Goal: Task Accomplishment & Management: Use online tool/utility

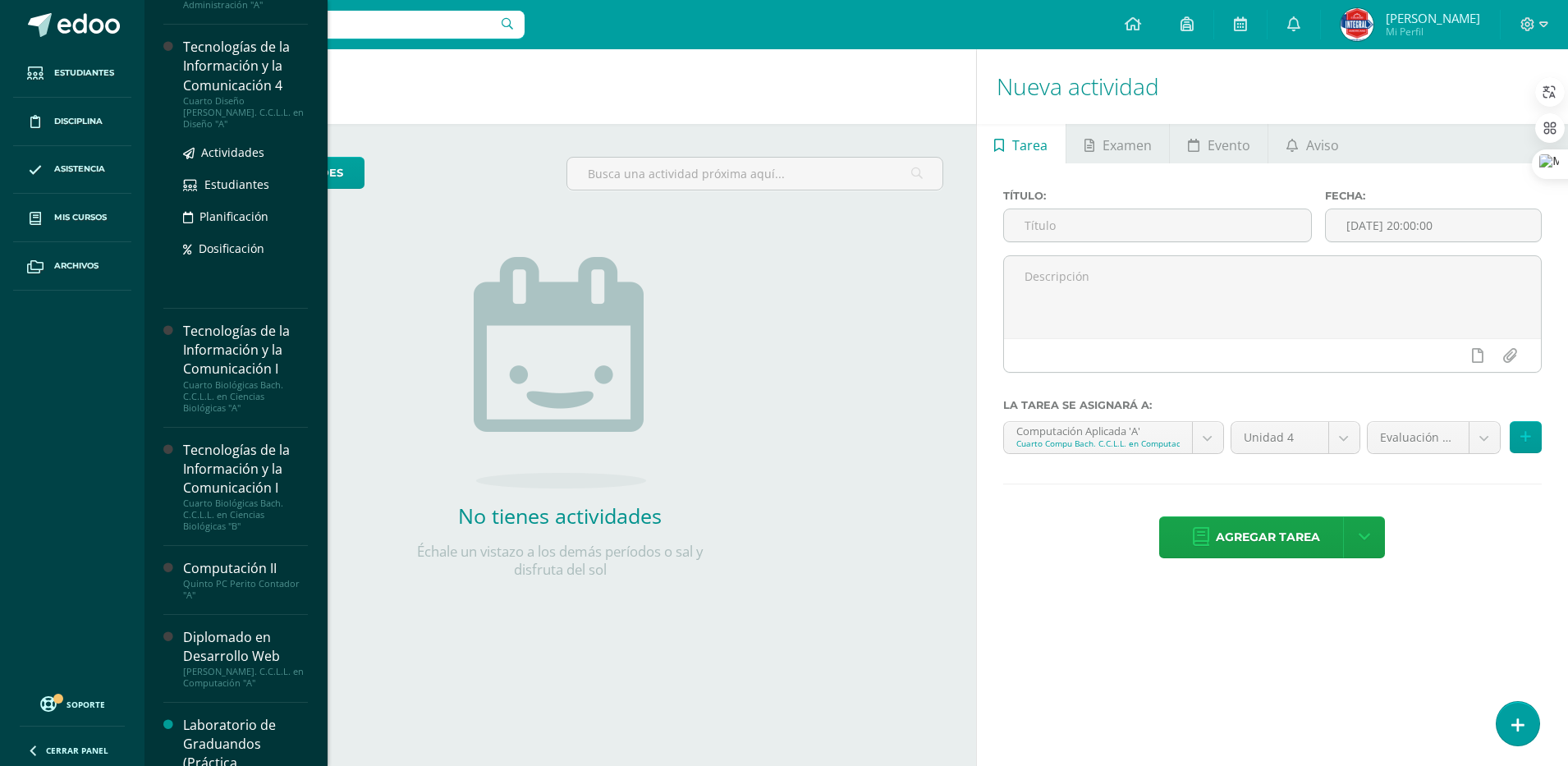
scroll to position [616, 0]
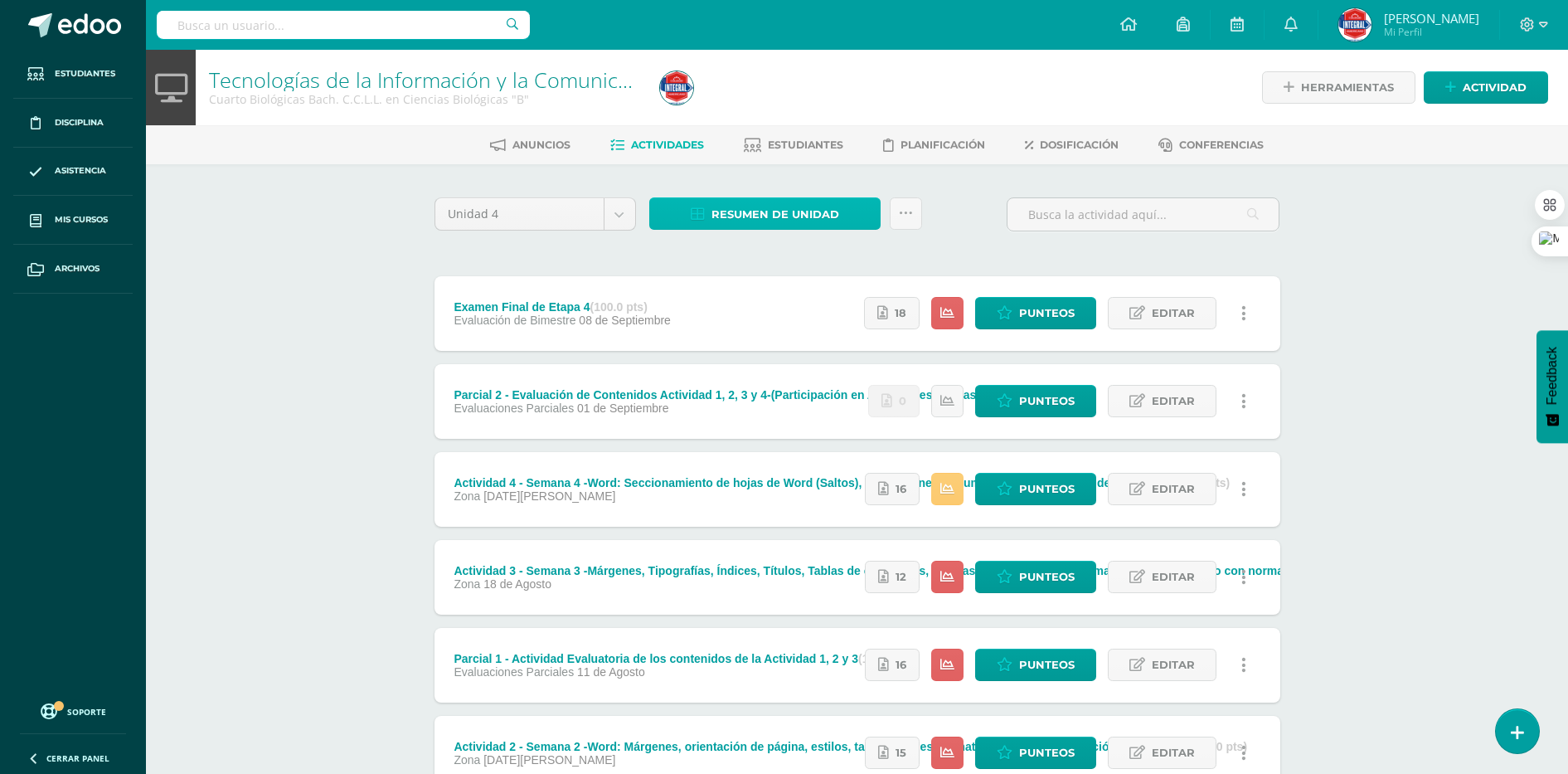
click at [783, 218] on span "Resumen de unidad" at bounding box center [775, 214] width 128 height 31
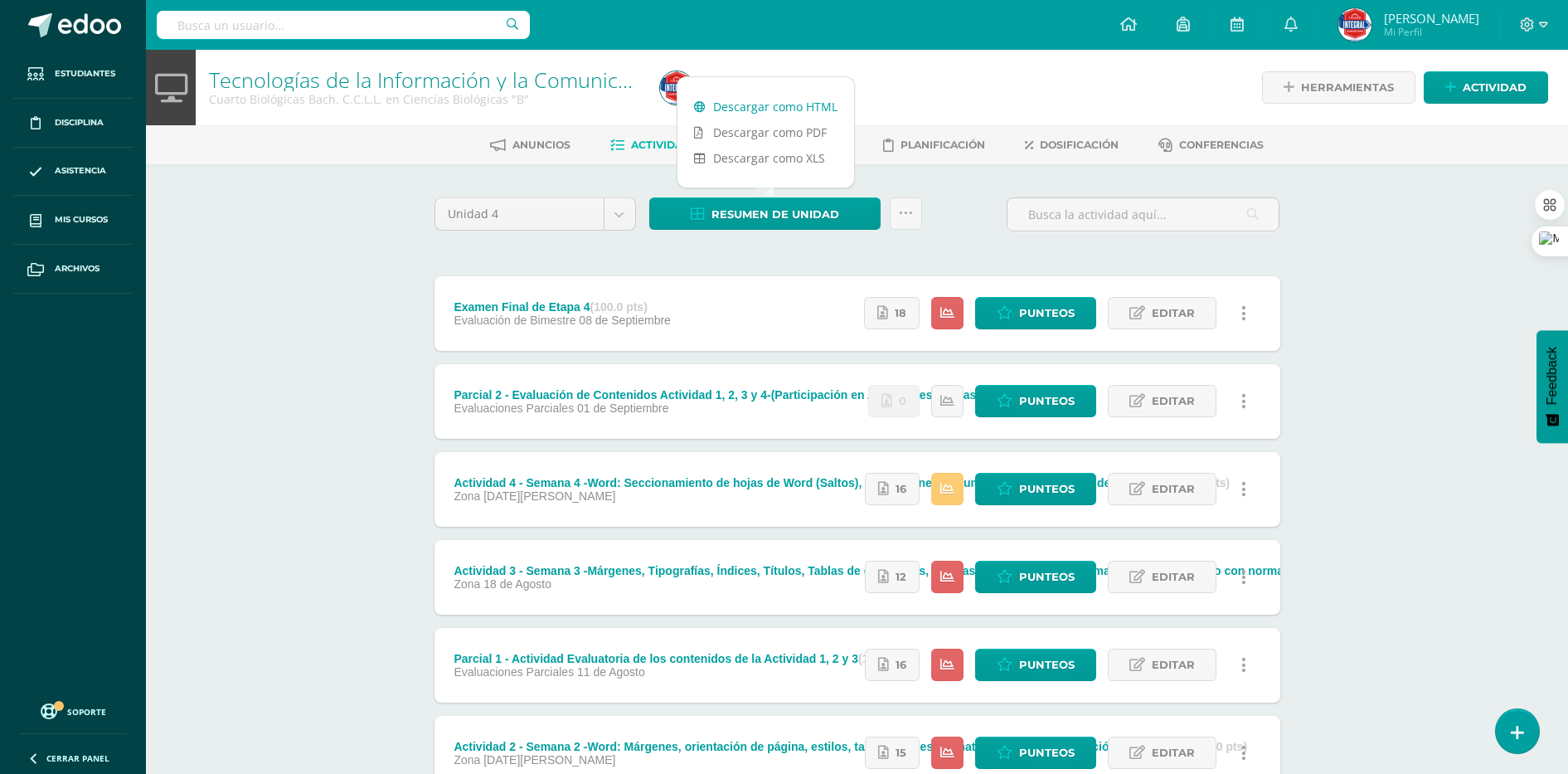
click at [748, 99] on link "Descargar como HTML" at bounding box center [765, 106] width 177 height 26
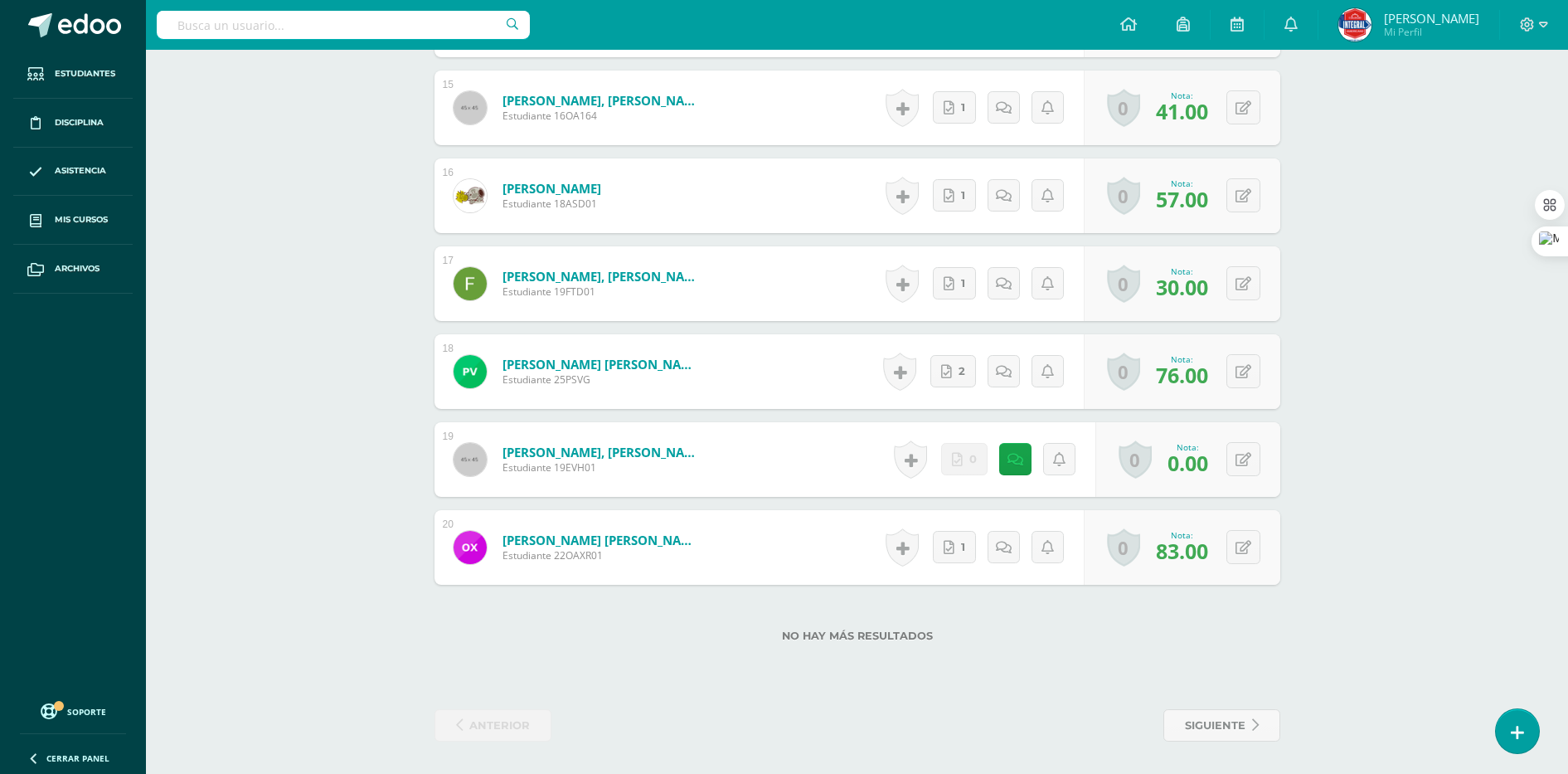
scroll to position [1754, 0]
click at [1247, 461] on icon at bounding box center [1243, 459] width 16 height 14
type input "44"
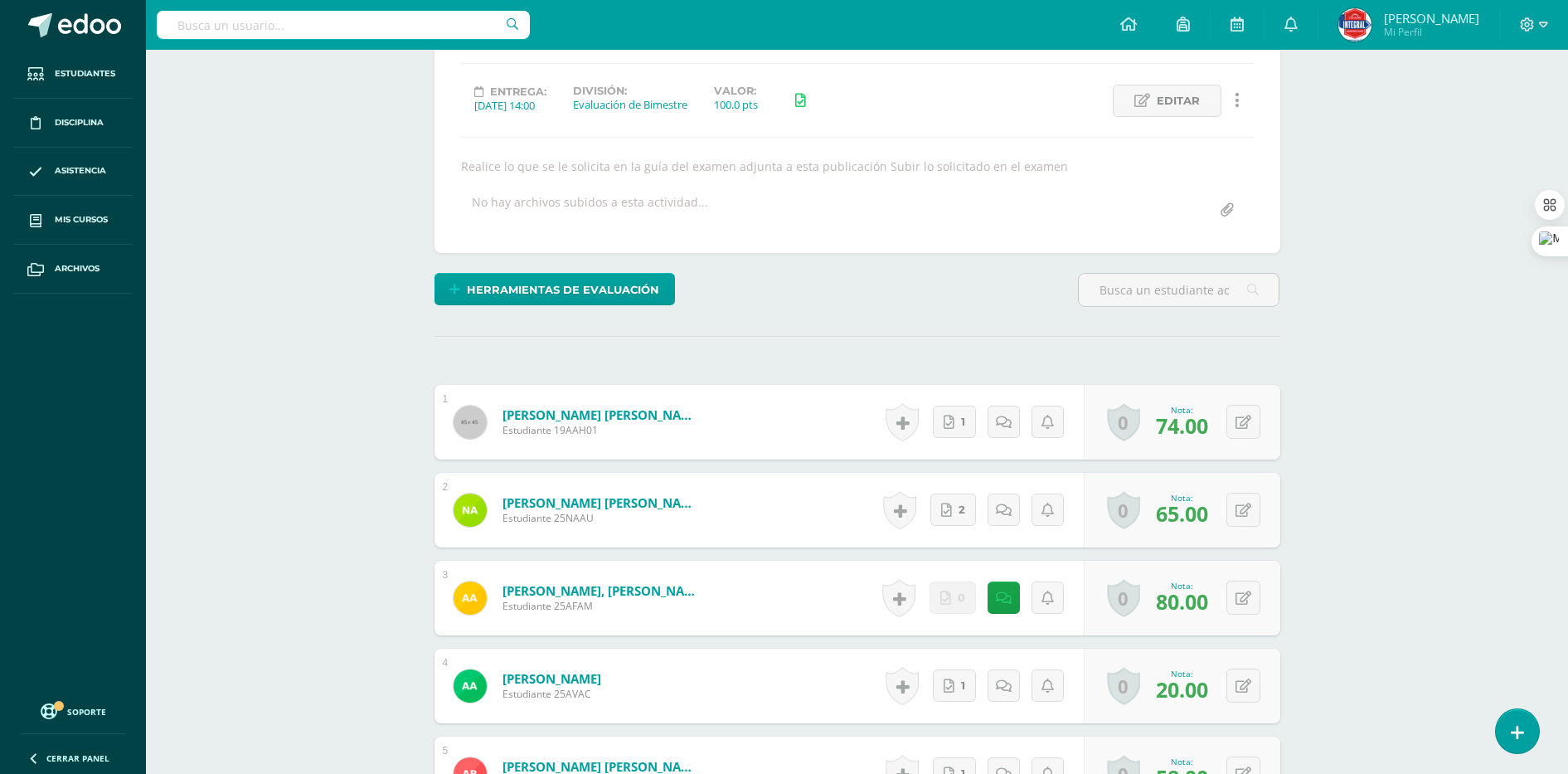
scroll to position [0, 0]
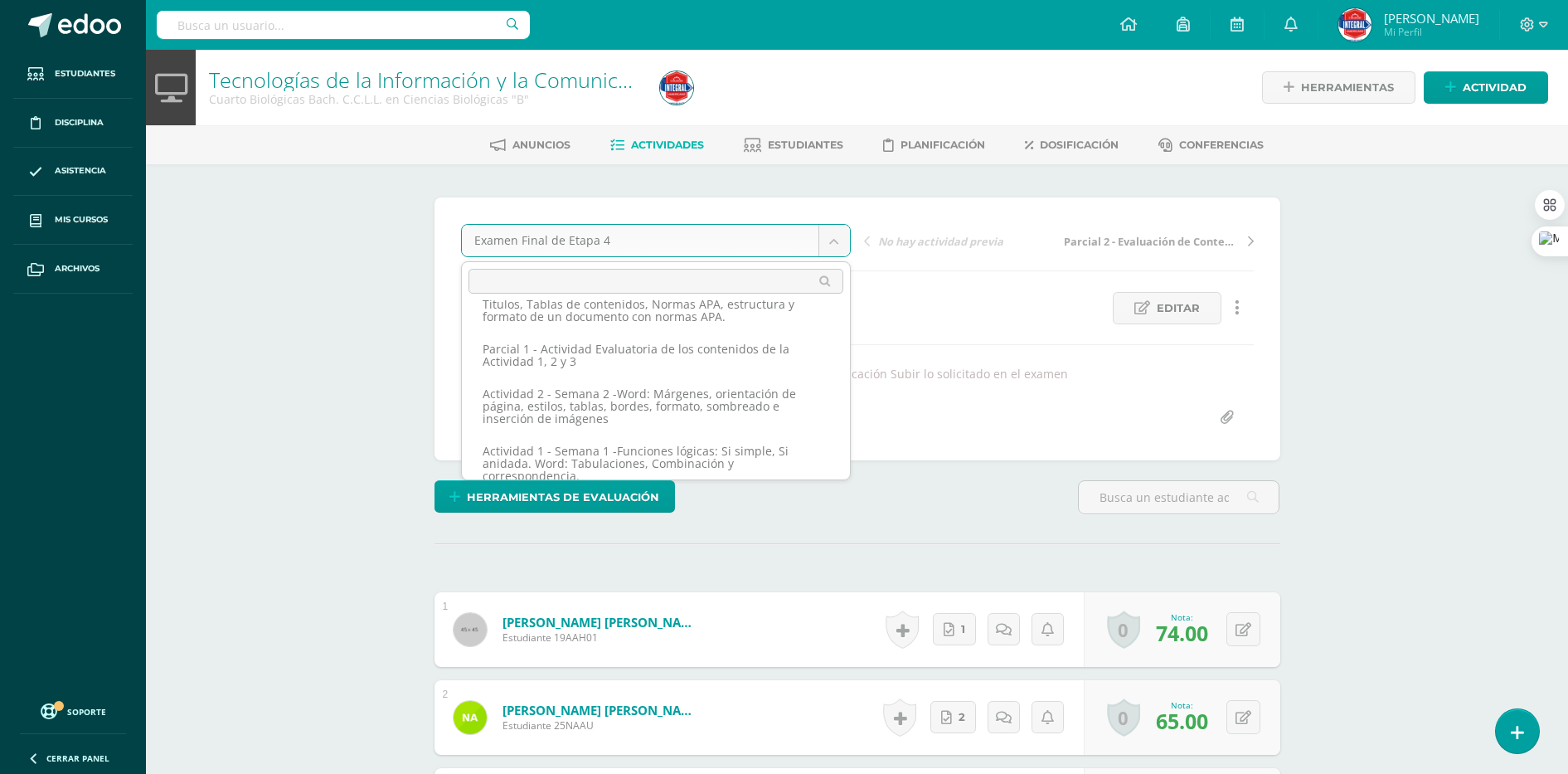
scroll to position [185, 0]
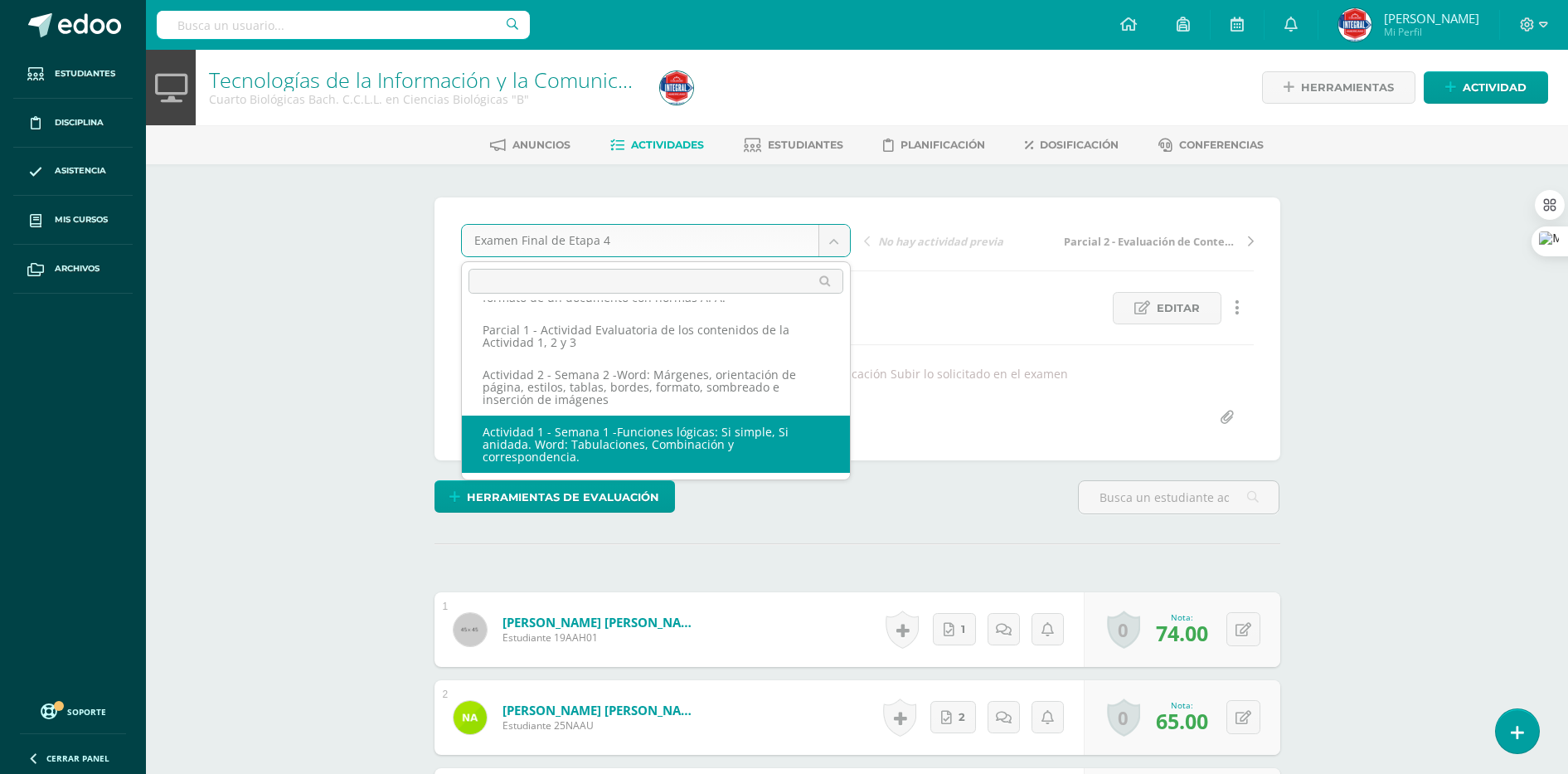
select select "/dashboard/teacher/grade-activity/189510/"
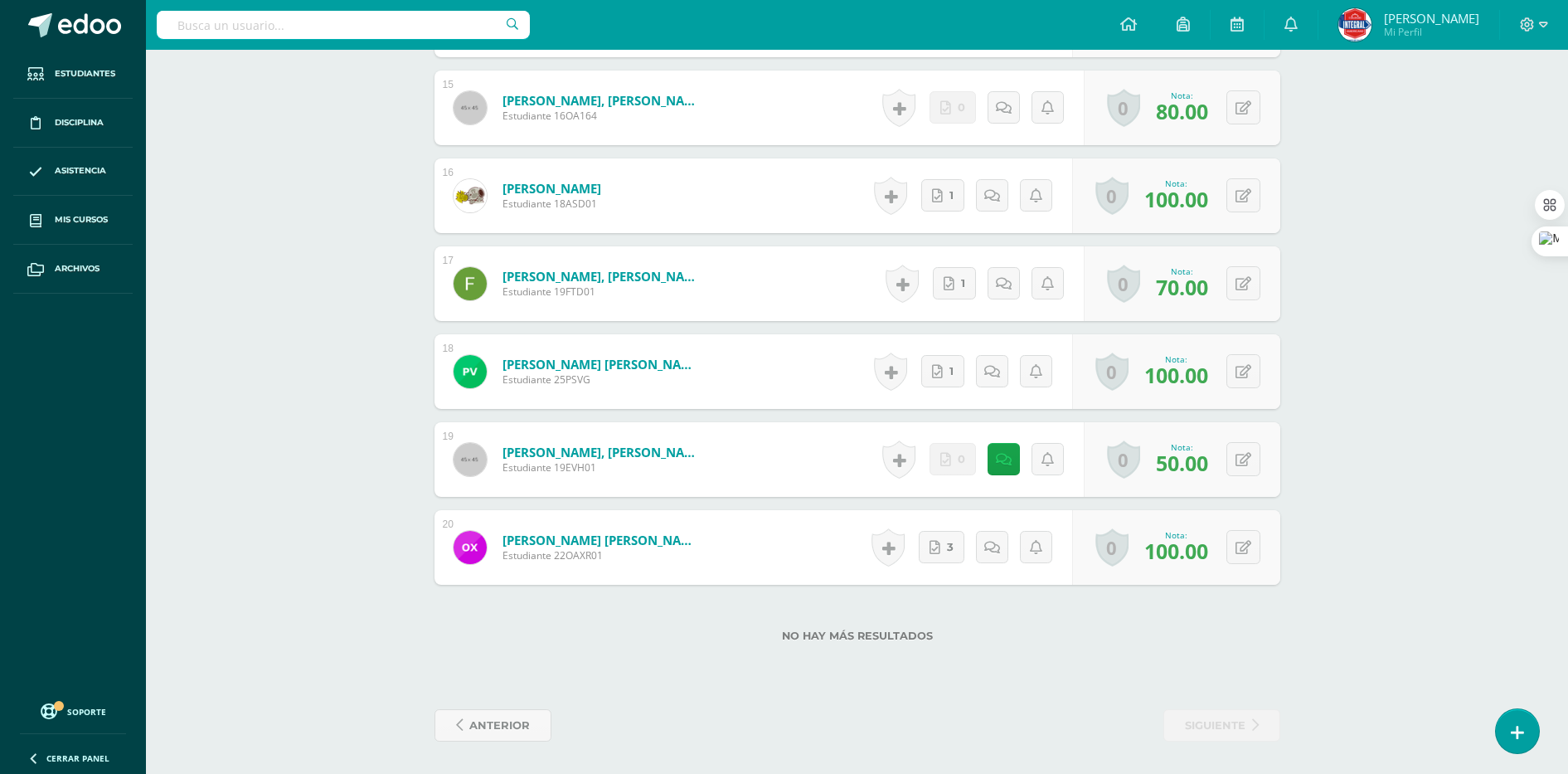
scroll to position [1754, 0]
click at [1246, 452] on icon at bounding box center [1254, 458] width 17 height 14
type input "60"
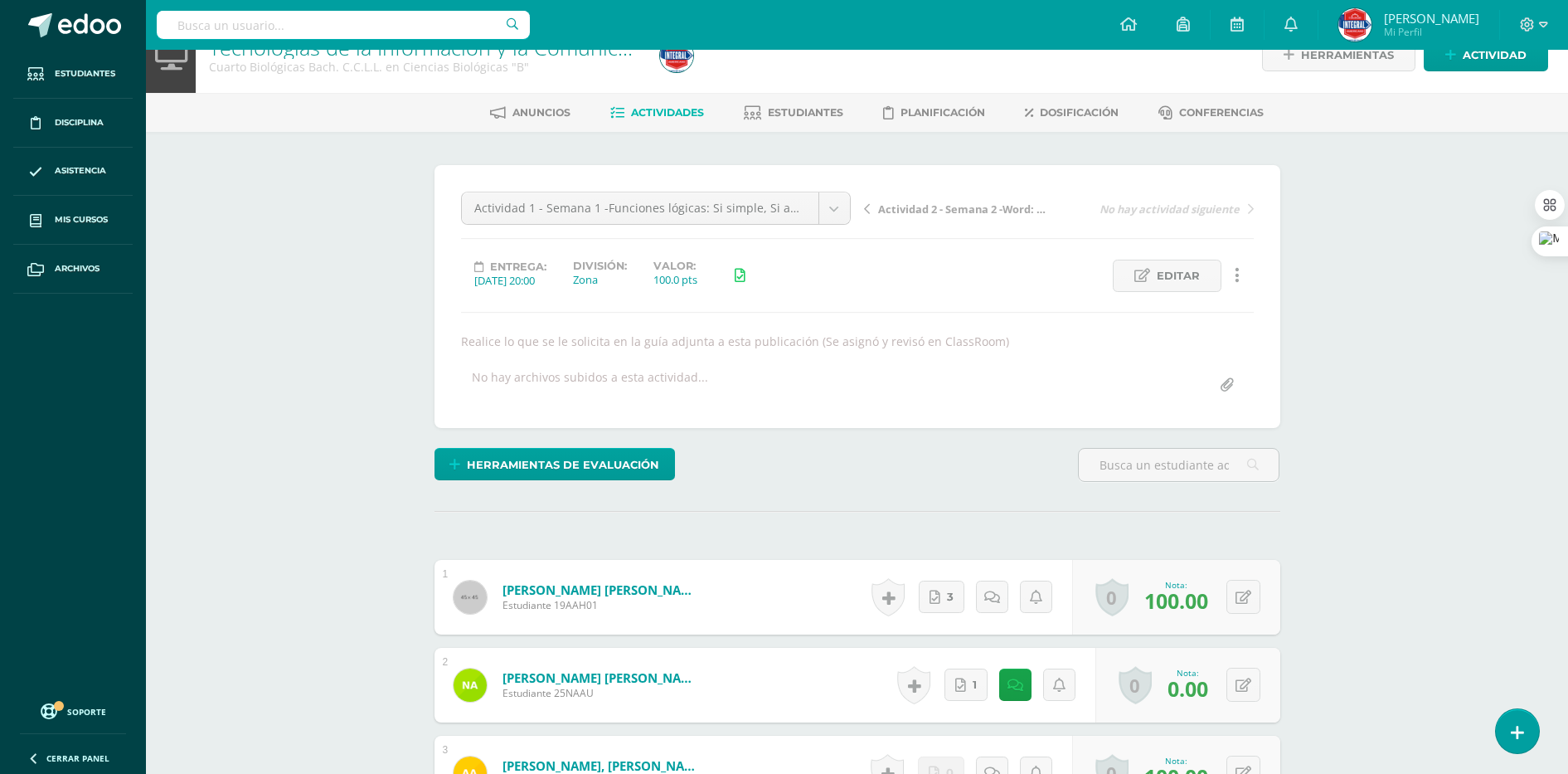
scroll to position [0, 0]
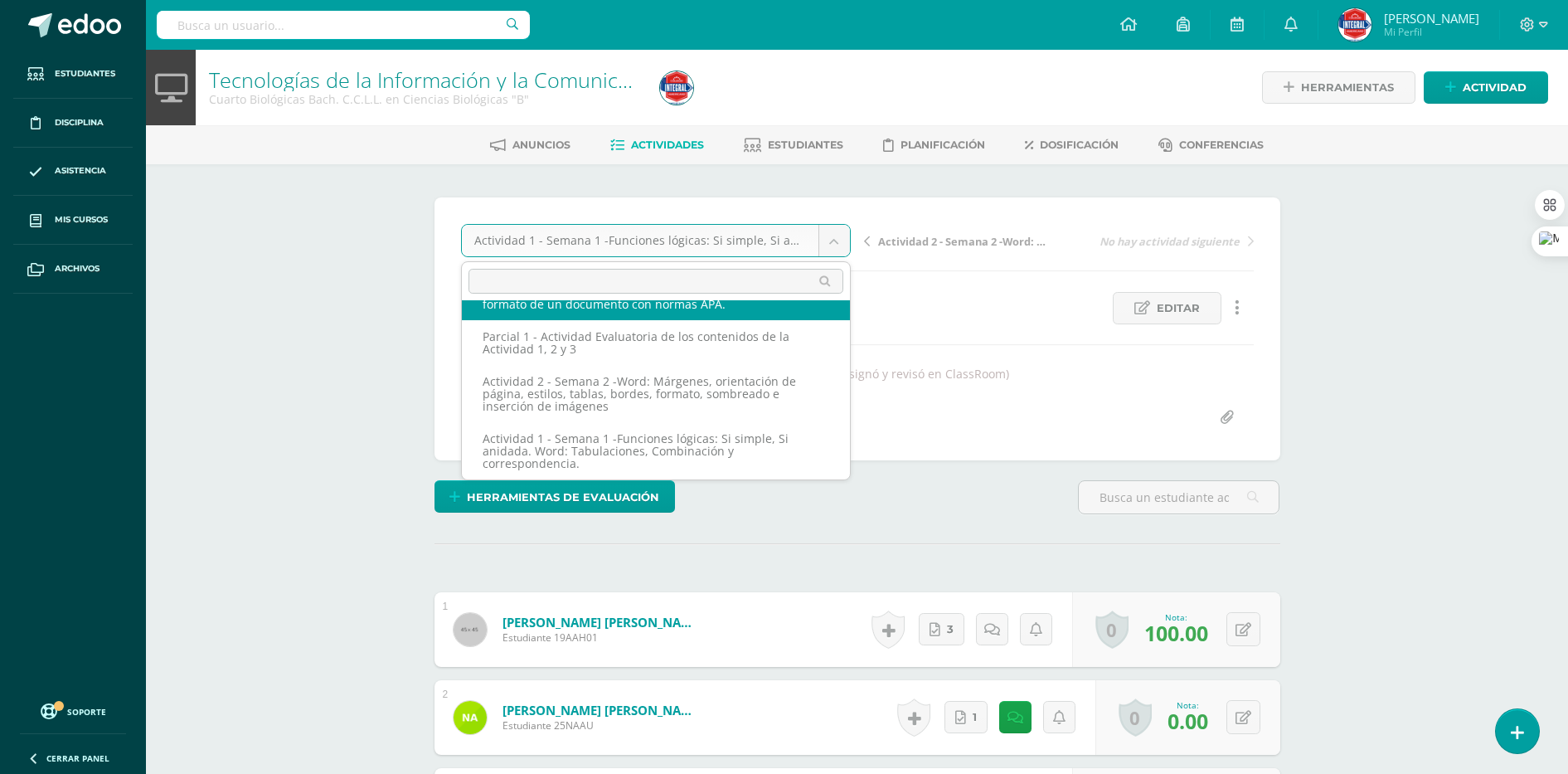
scroll to position [141, 0]
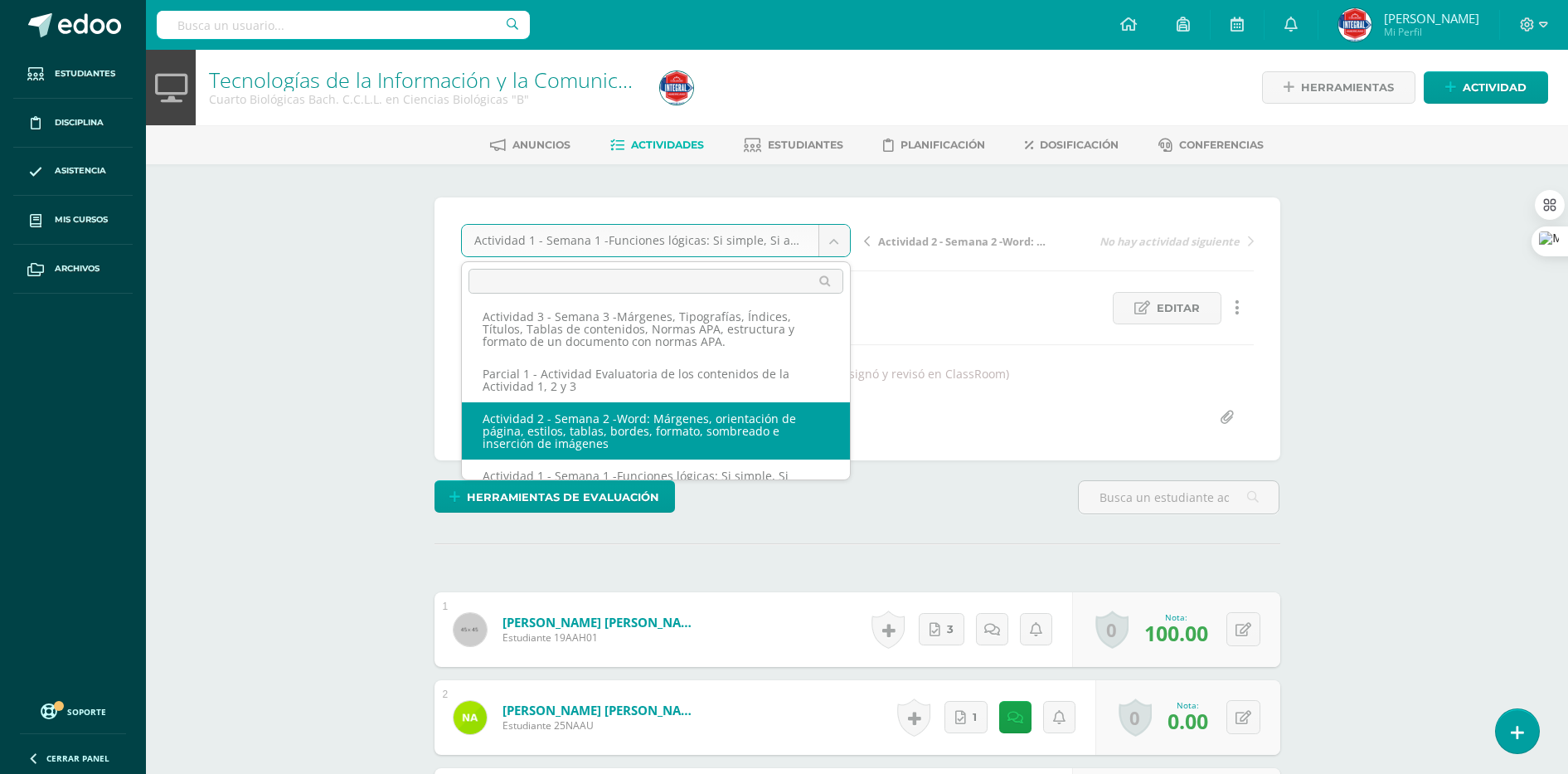
select select "/dashboard/teacher/grade-activity/189511/"
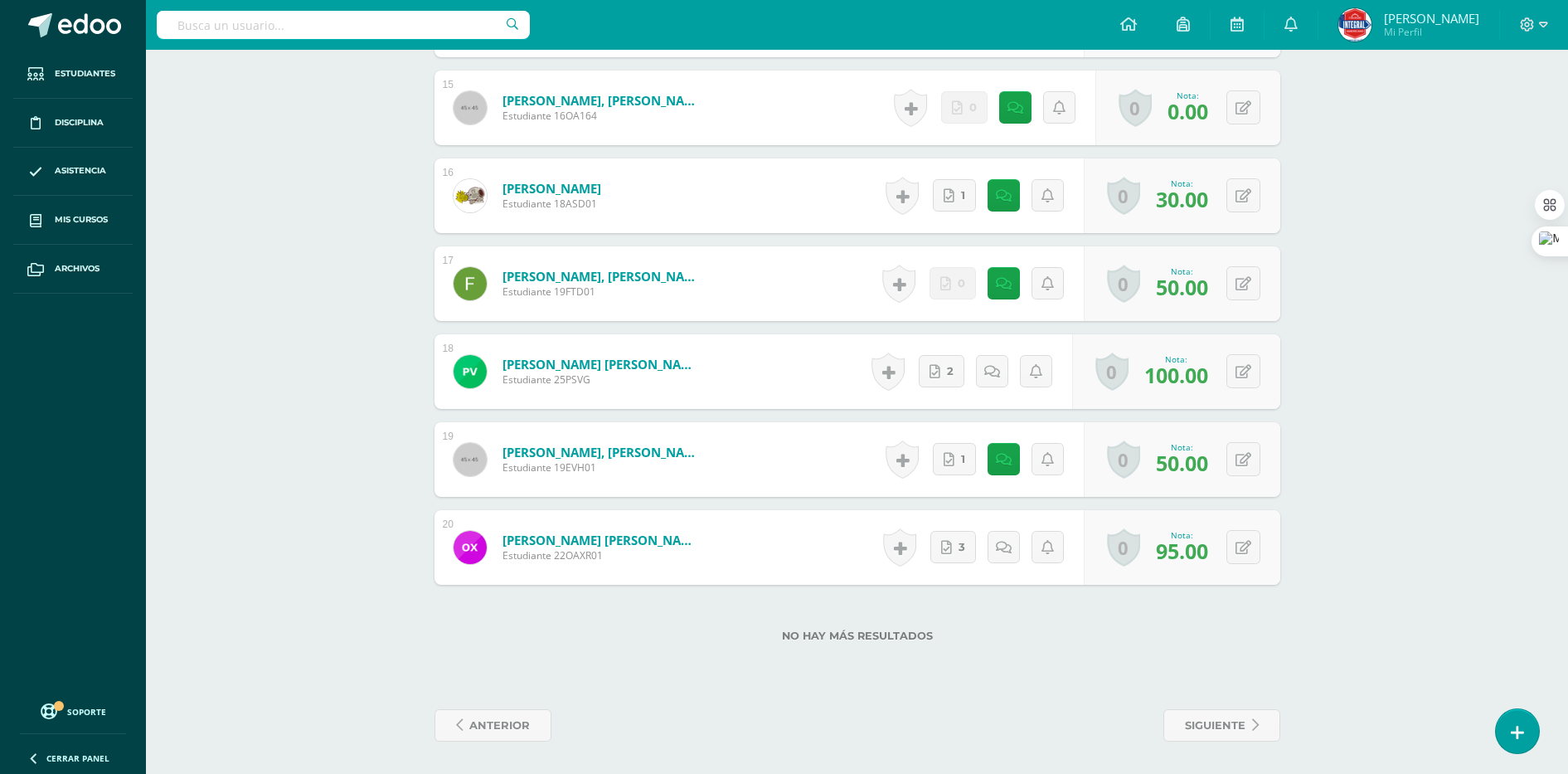
scroll to position [1754, 0]
click at [1252, 455] on button at bounding box center [1243, 458] width 34 height 34
type input "60"
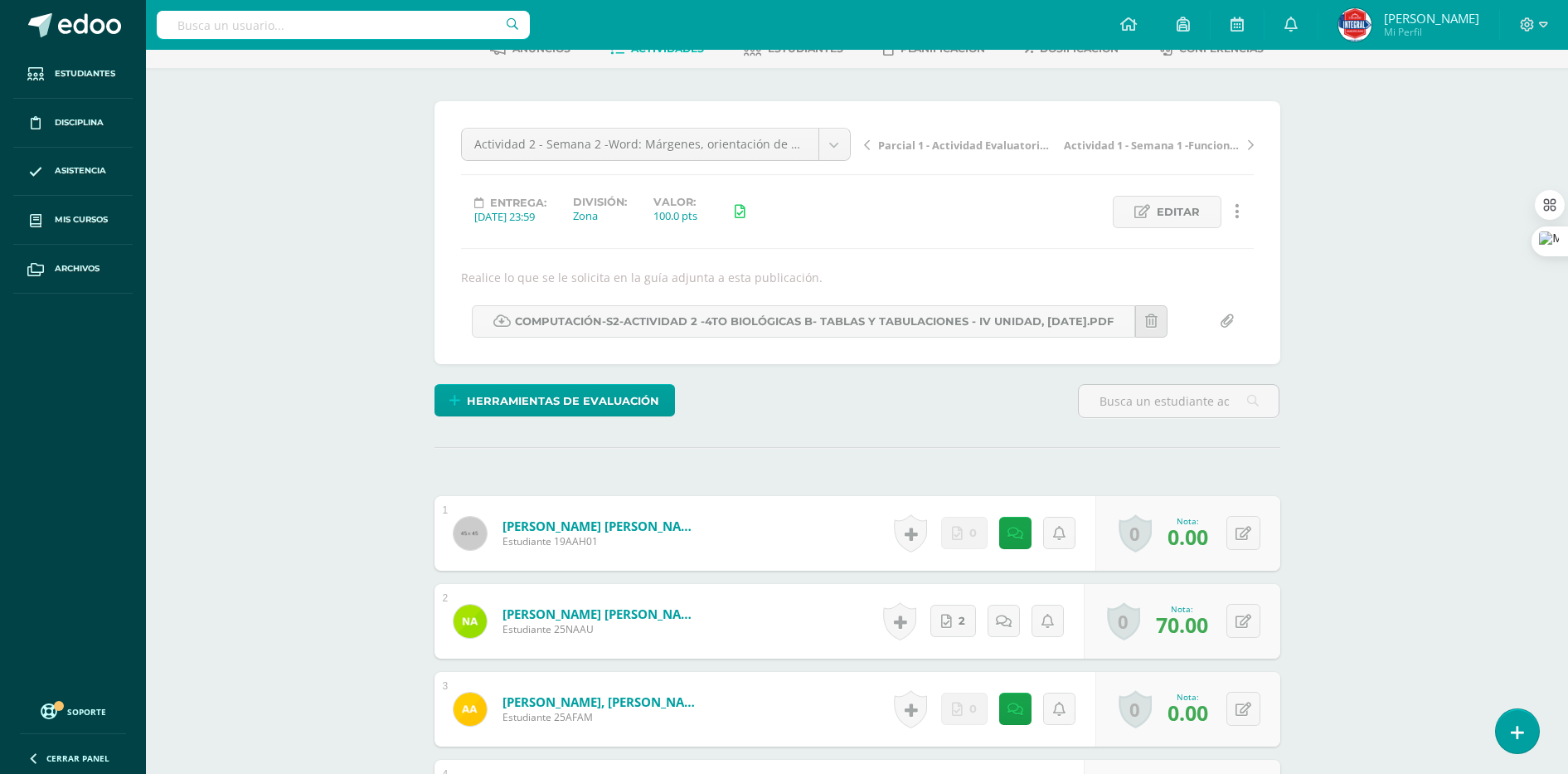
scroll to position [0, 0]
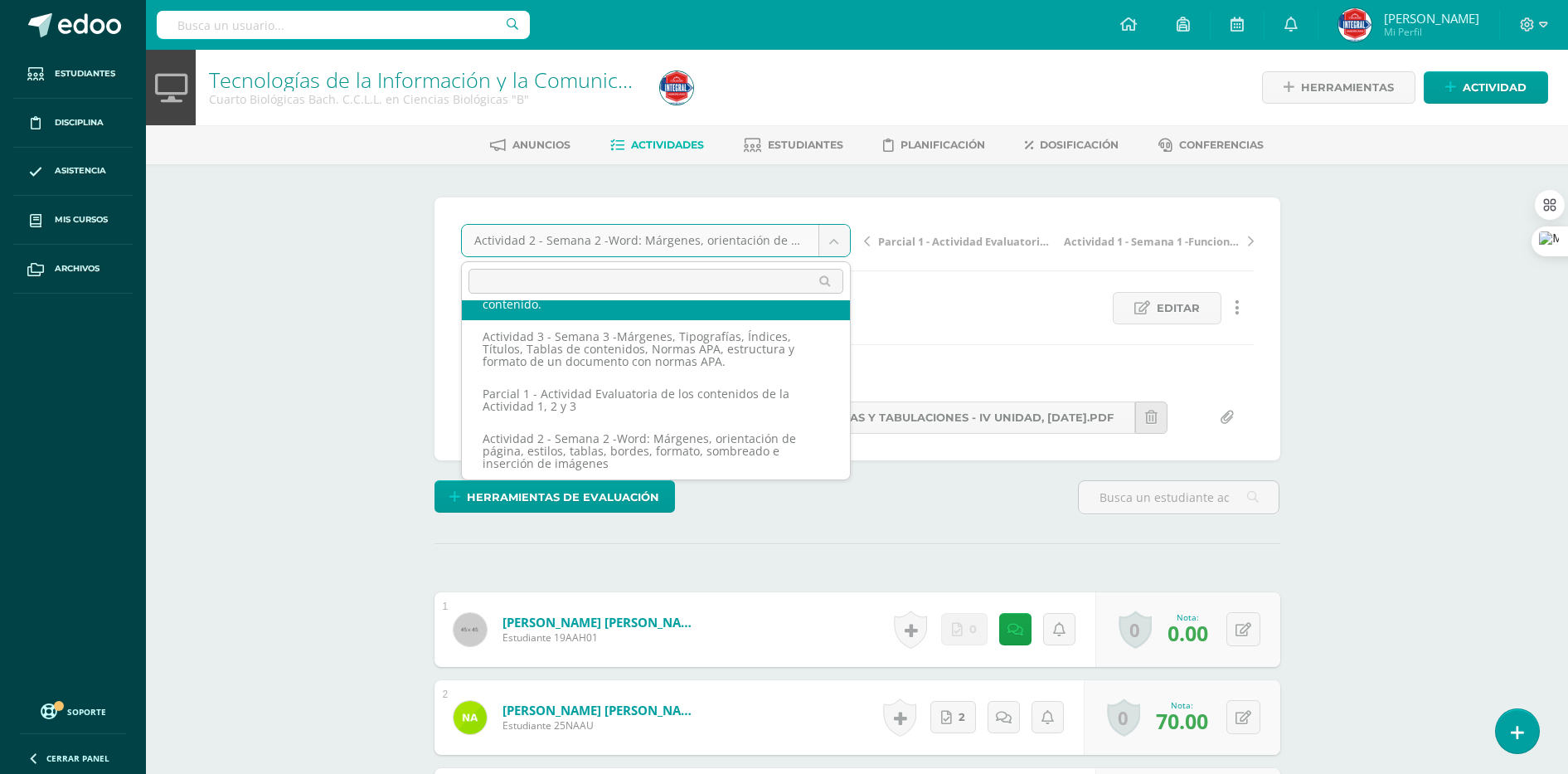
scroll to position [84, 0]
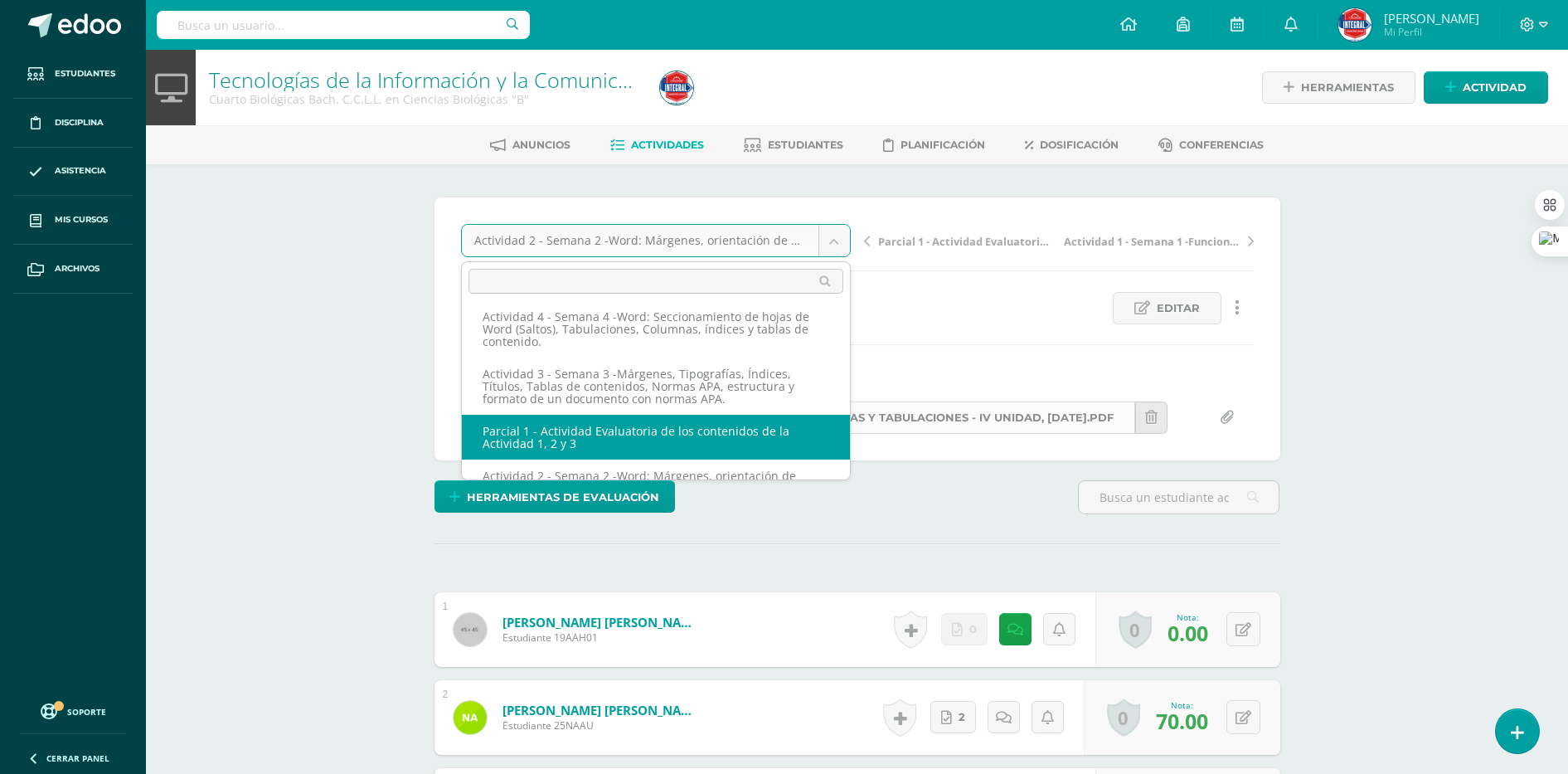
drag, startPoint x: 579, startPoint y: 425, endPoint x: 897, endPoint y: 422, distance: 318.0
select select "/dashboard/teacher/grade-activity/189507/"
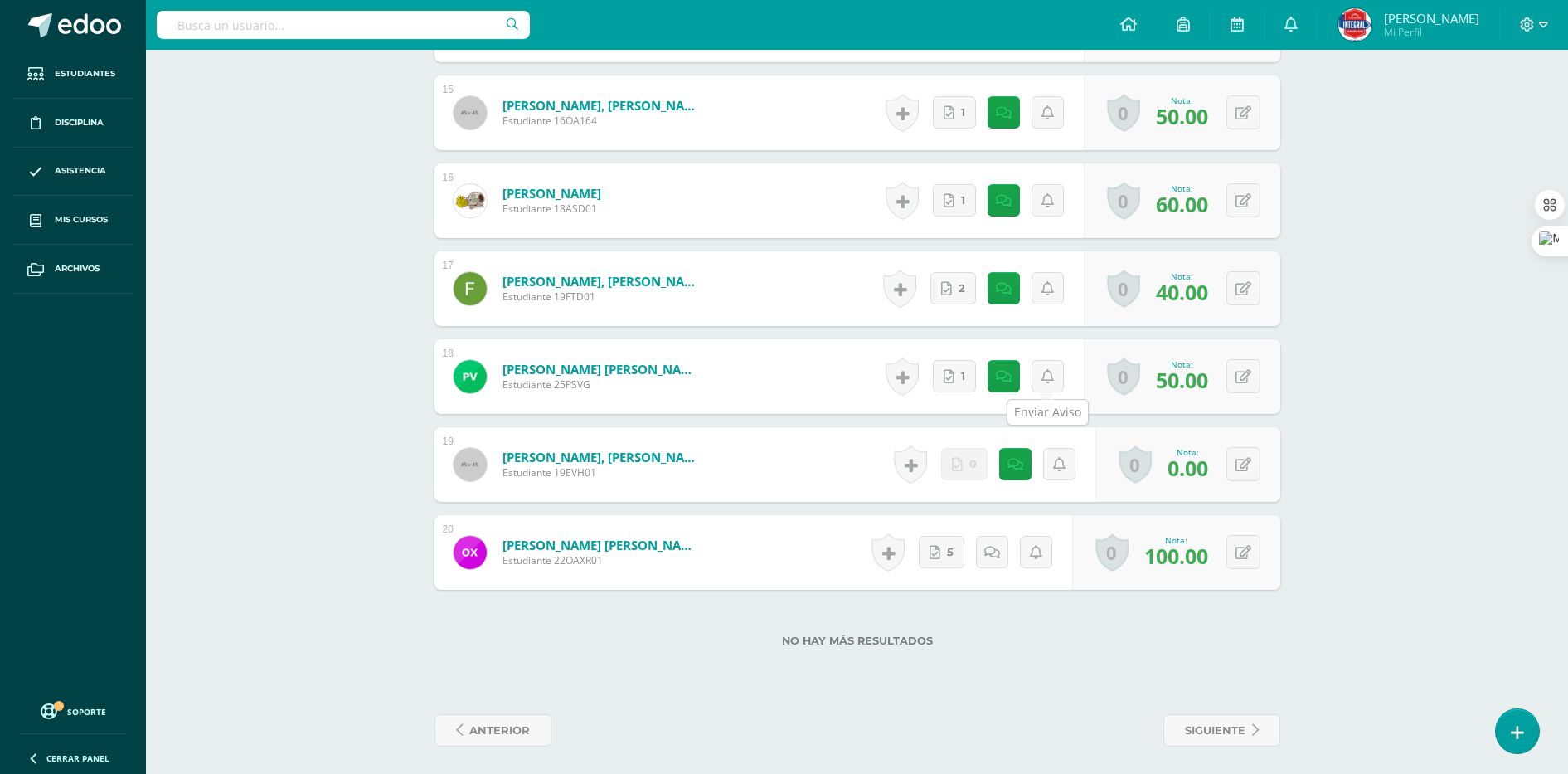
scroll to position [1781, 0]
click at [1248, 472] on button at bounding box center [1243, 463] width 34 height 34
type input "60"
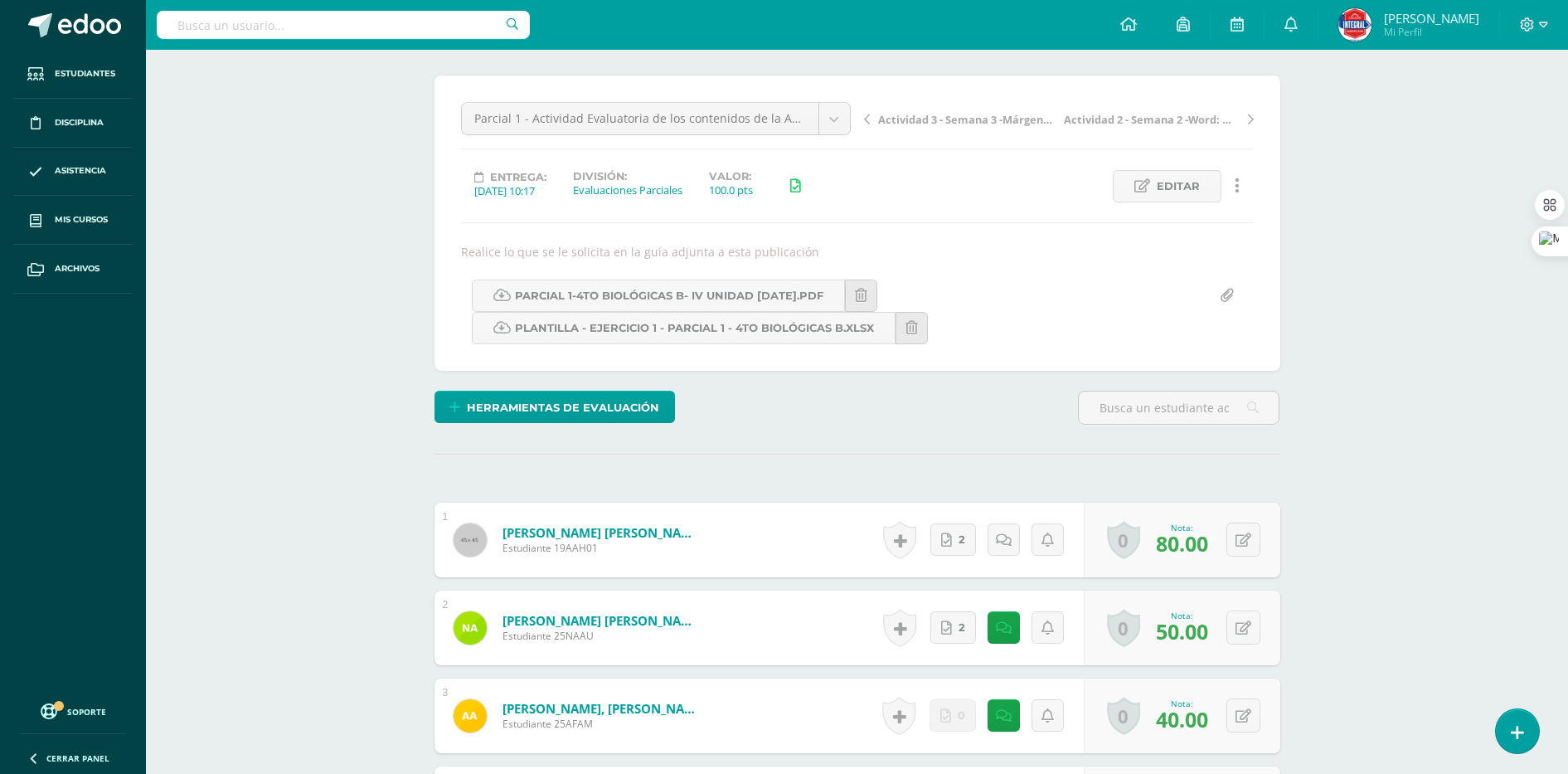
scroll to position [0, 0]
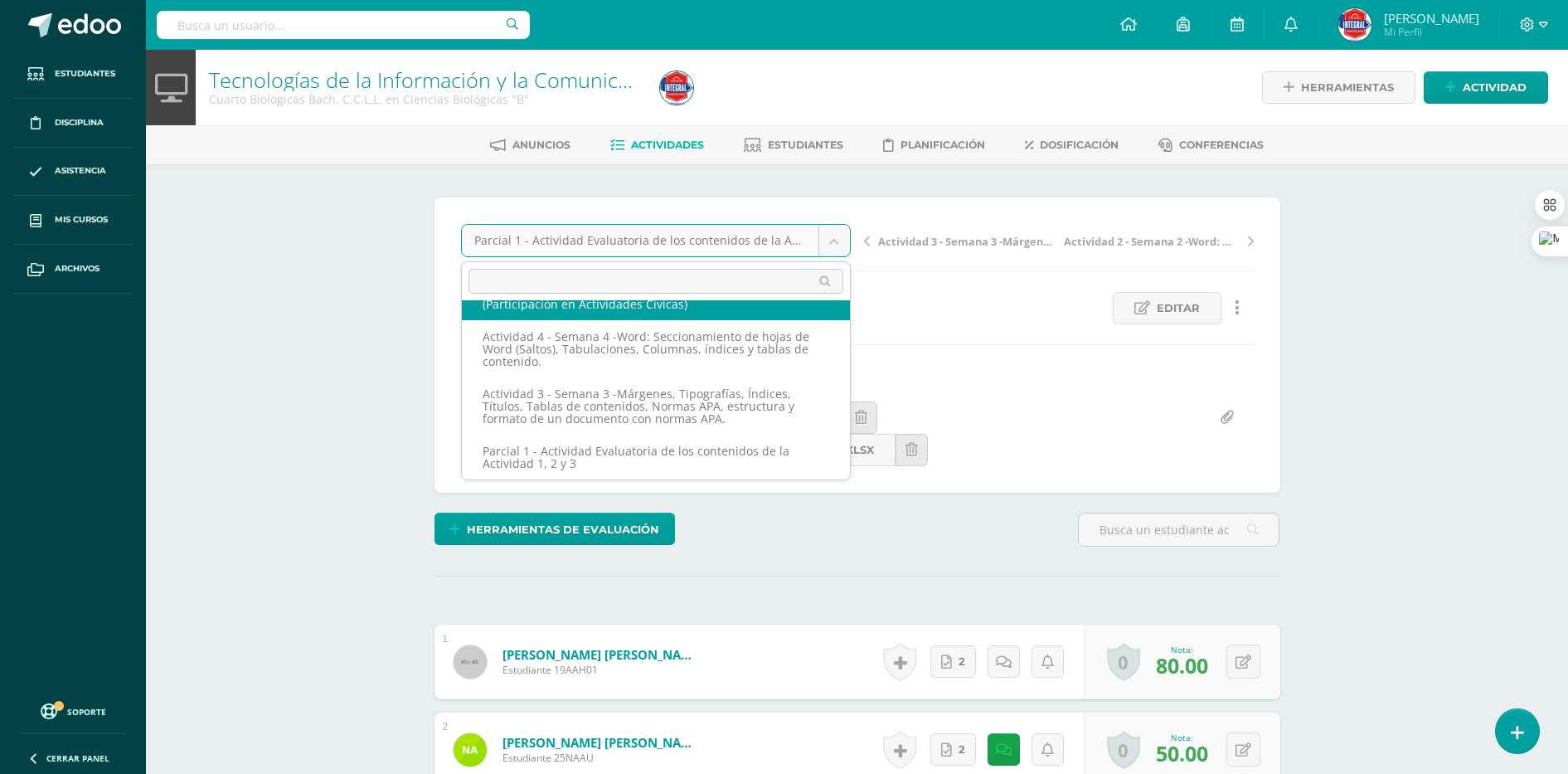
scroll to position [39, 0]
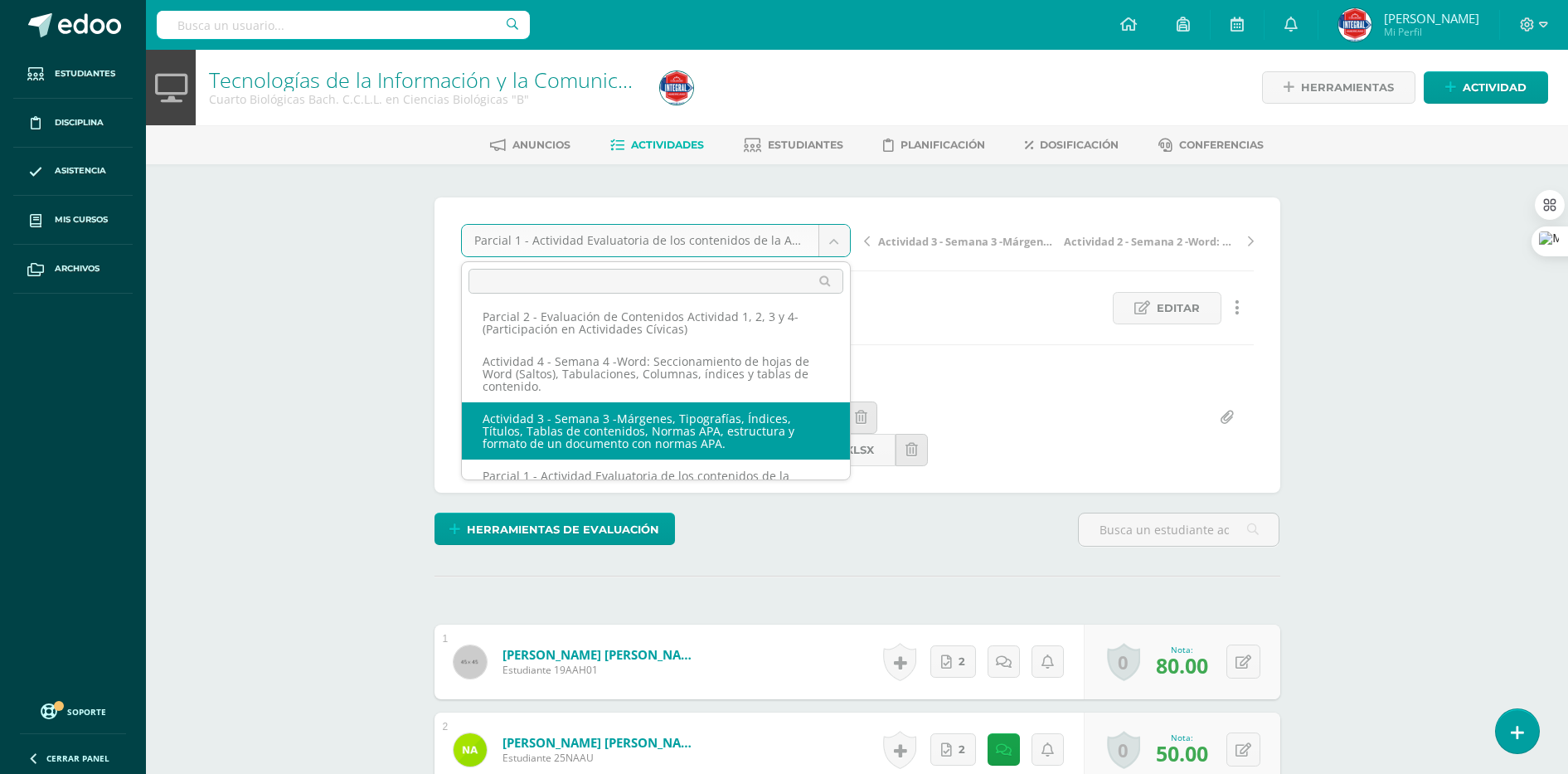
drag, startPoint x: 599, startPoint y: 416, endPoint x: 1119, endPoint y: 409, distance: 520.0
select select "/dashboard/teacher/grade-activity/189509/"
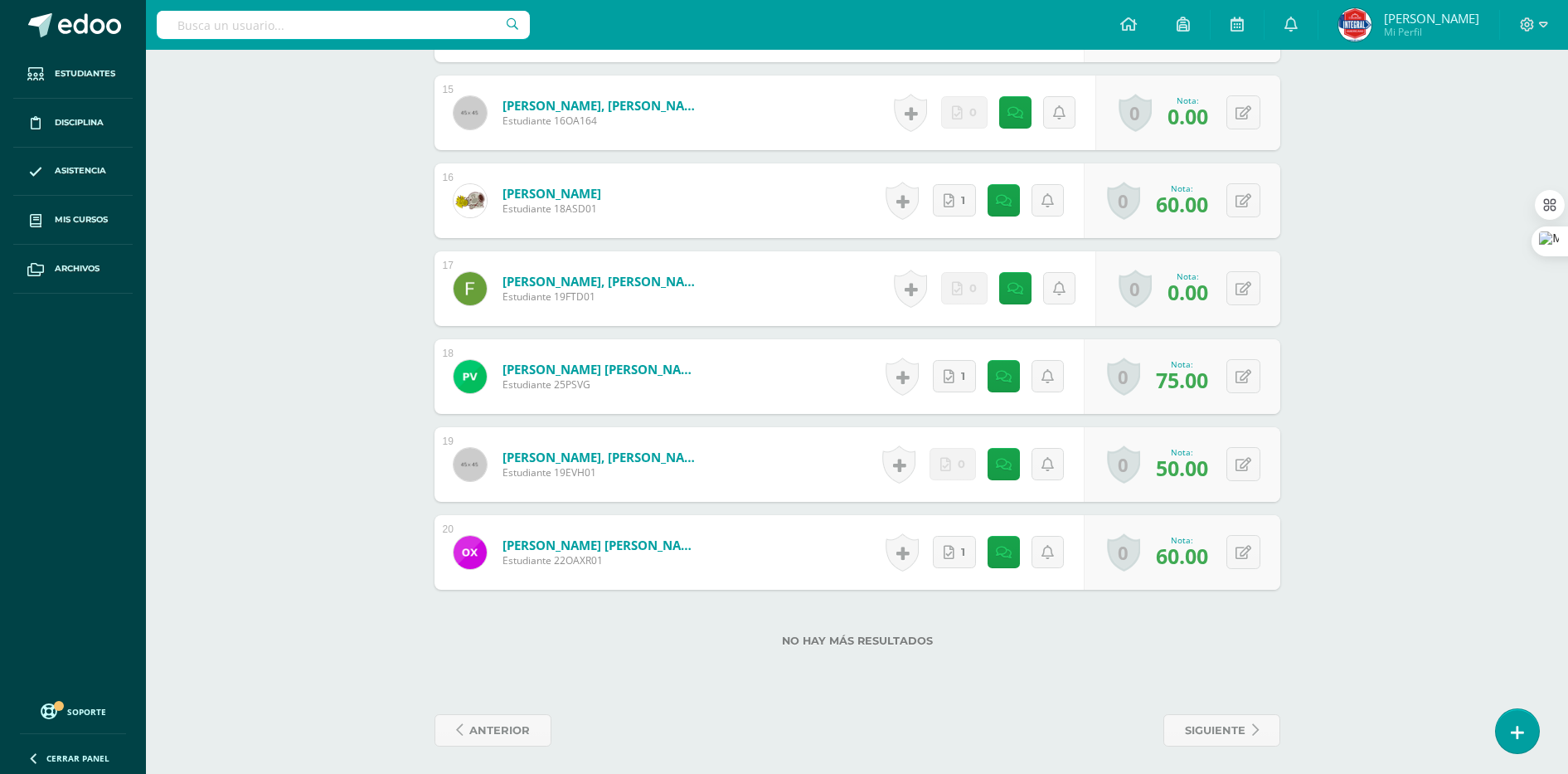
scroll to position [1781, 0]
click at [1258, 464] on button at bounding box center [1255, 464] width 35 height 35
type input "60"
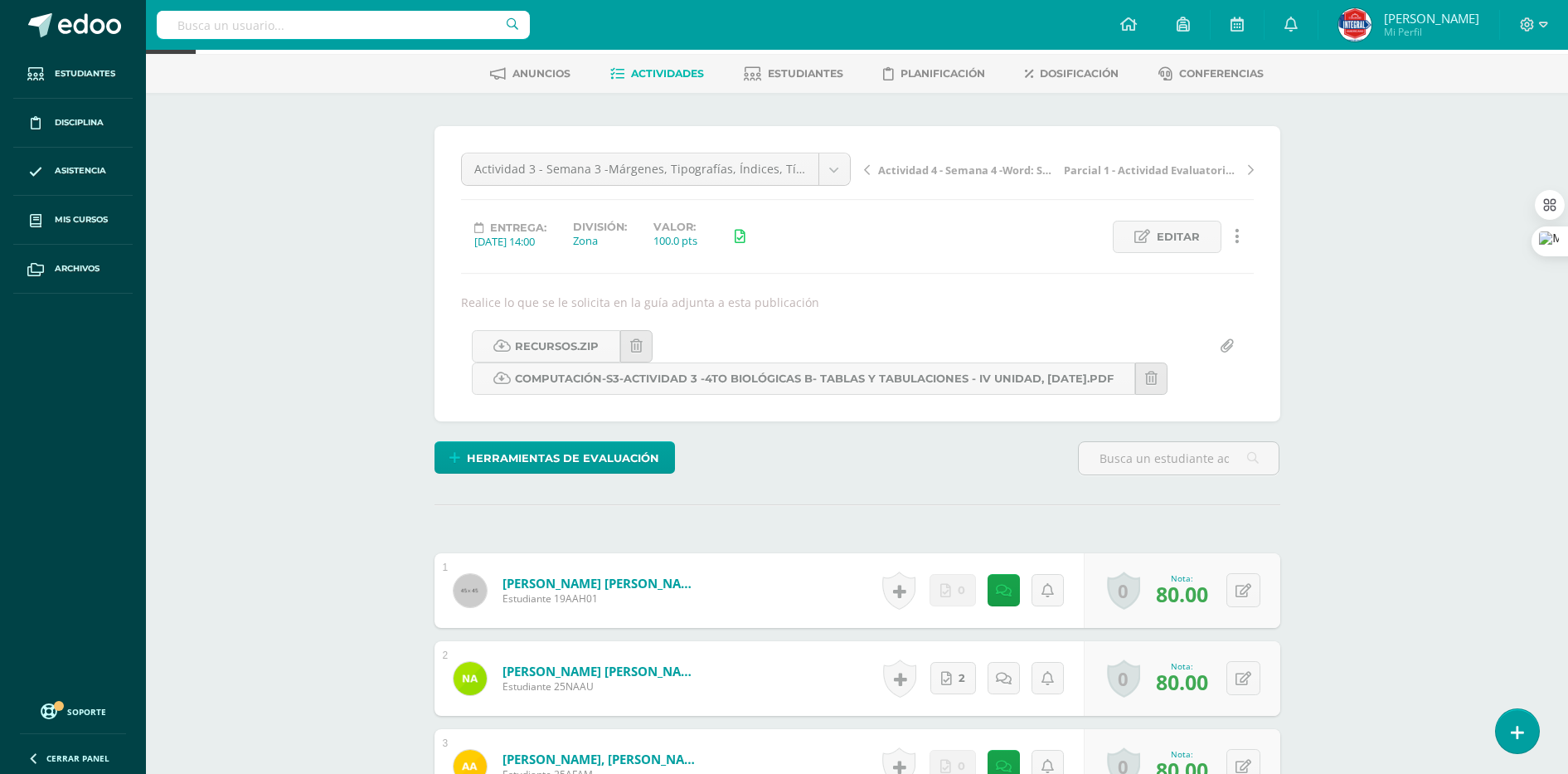
scroll to position [0, 0]
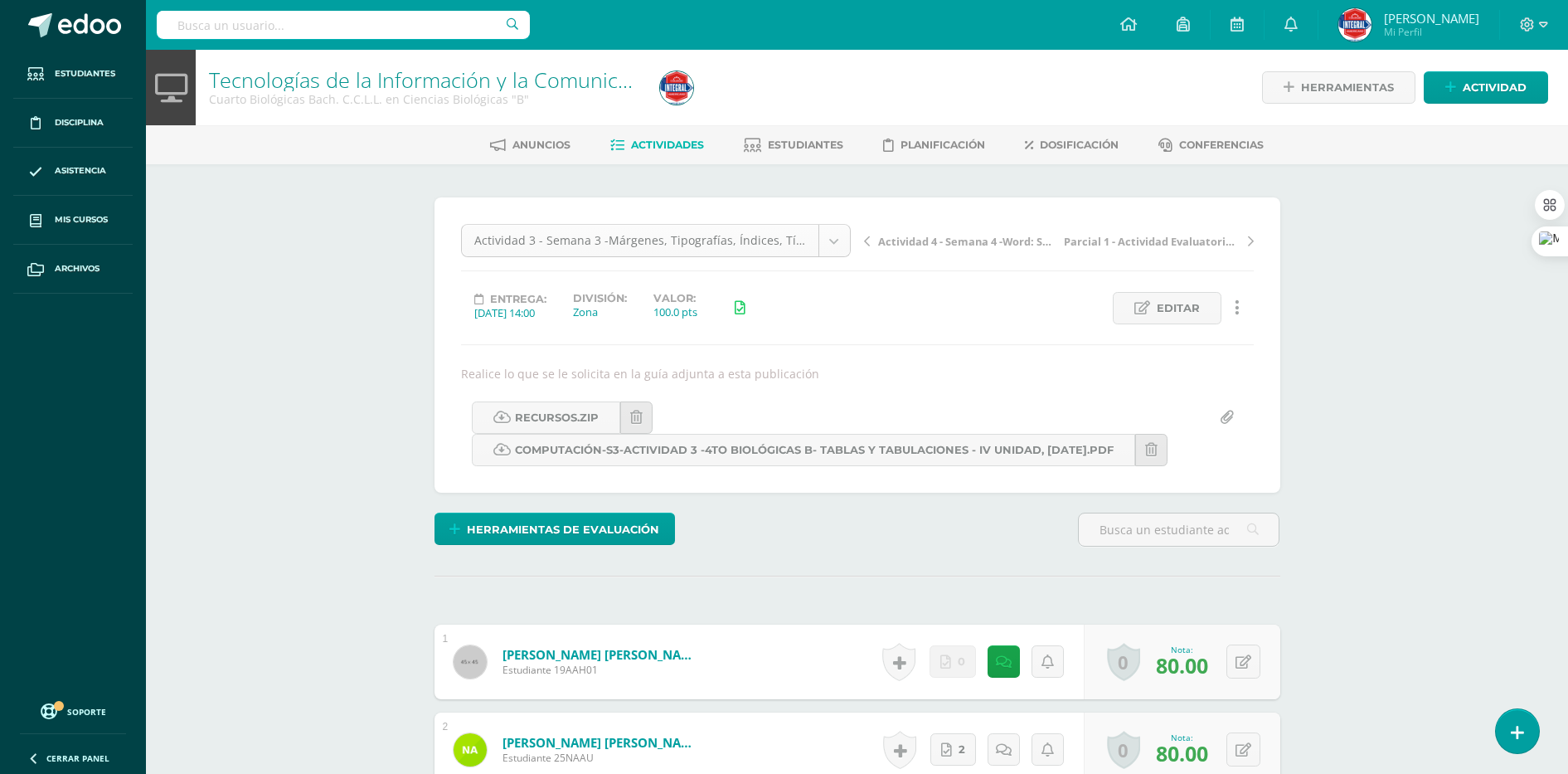
select select "/dashboard/teacher/grade-activity/189512/"
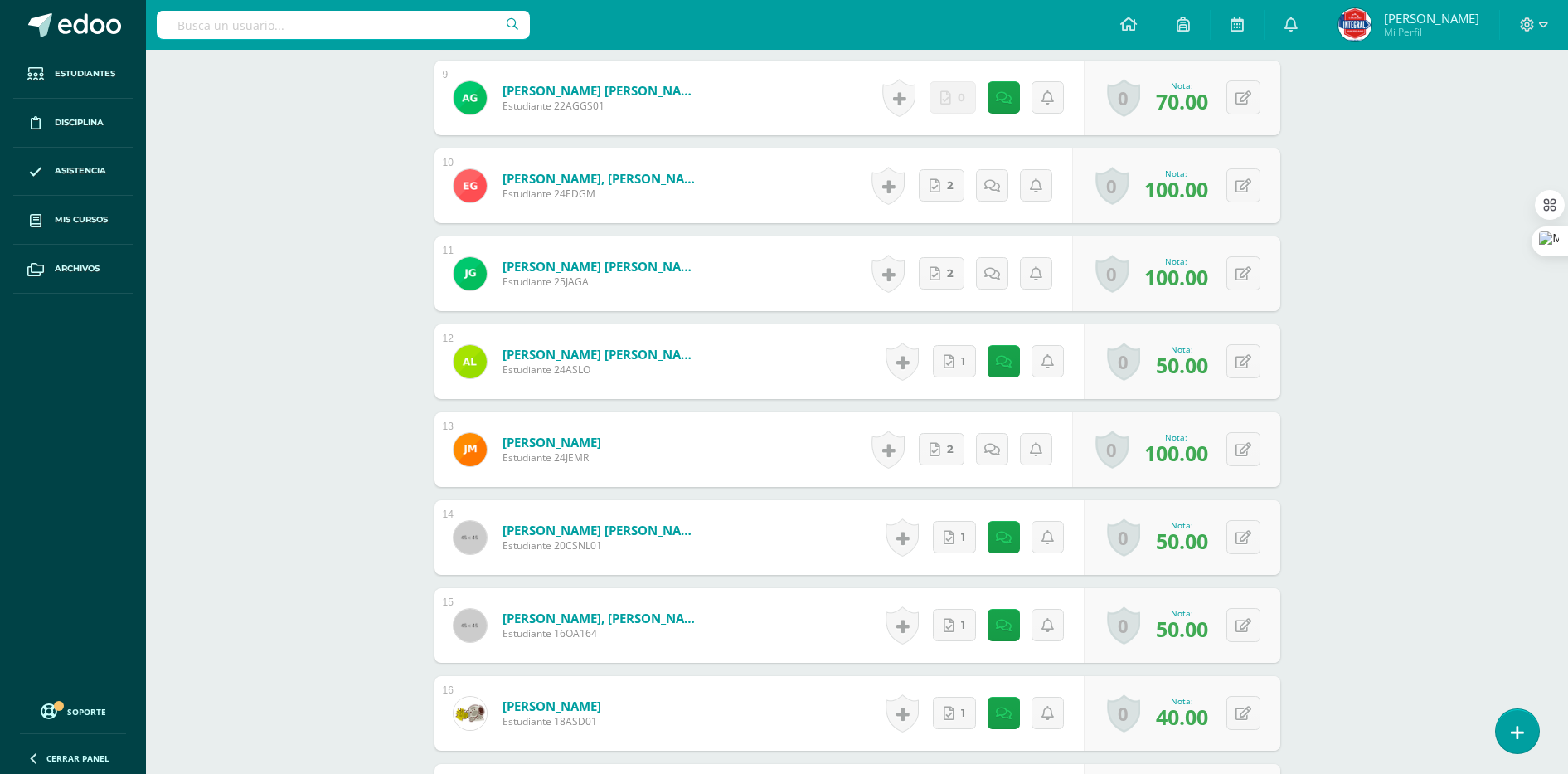
scroll to position [1819, 0]
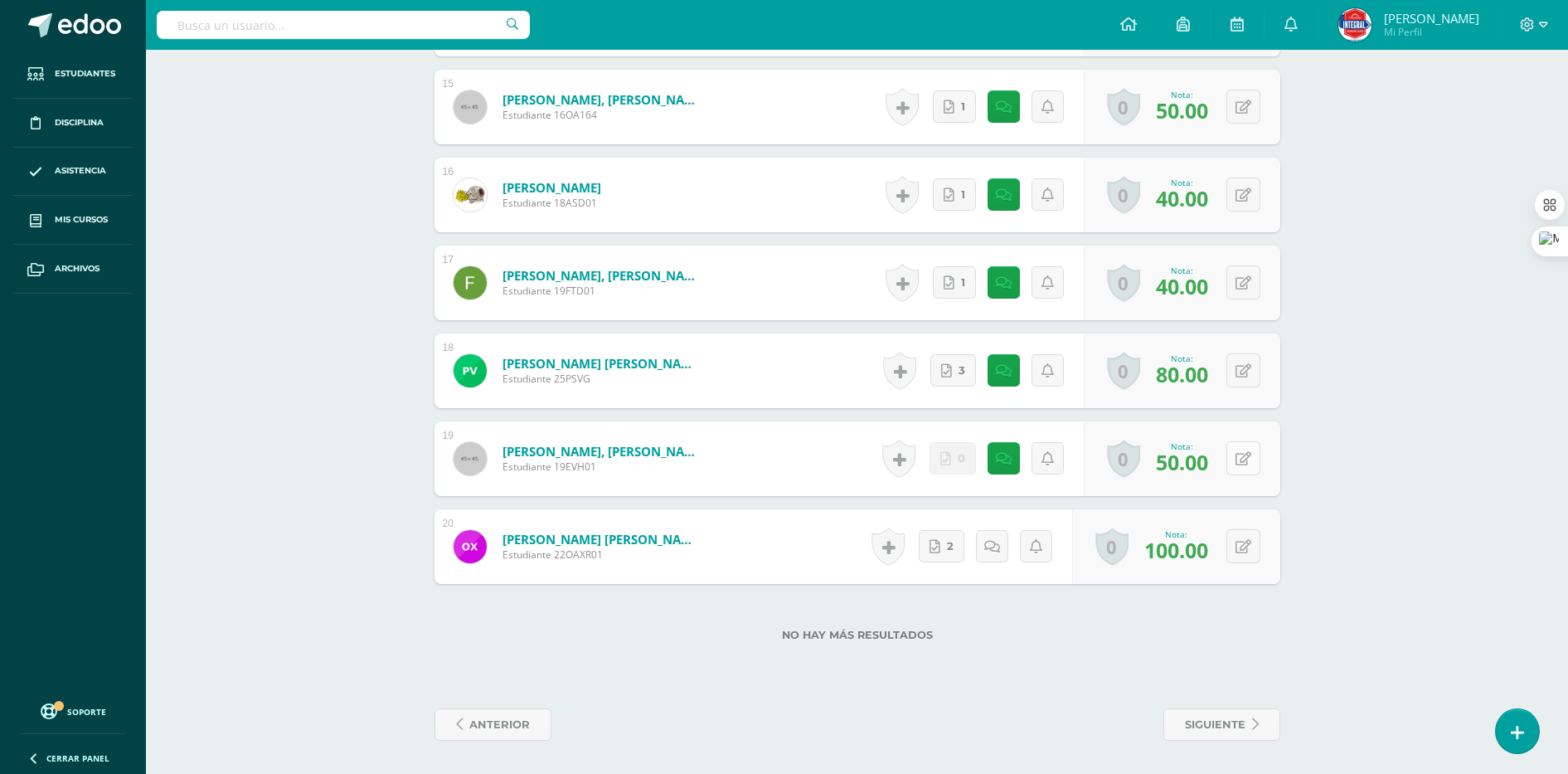
click at [1241, 454] on button at bounding box center [1243, 458] width 34 height 34
type input "60"
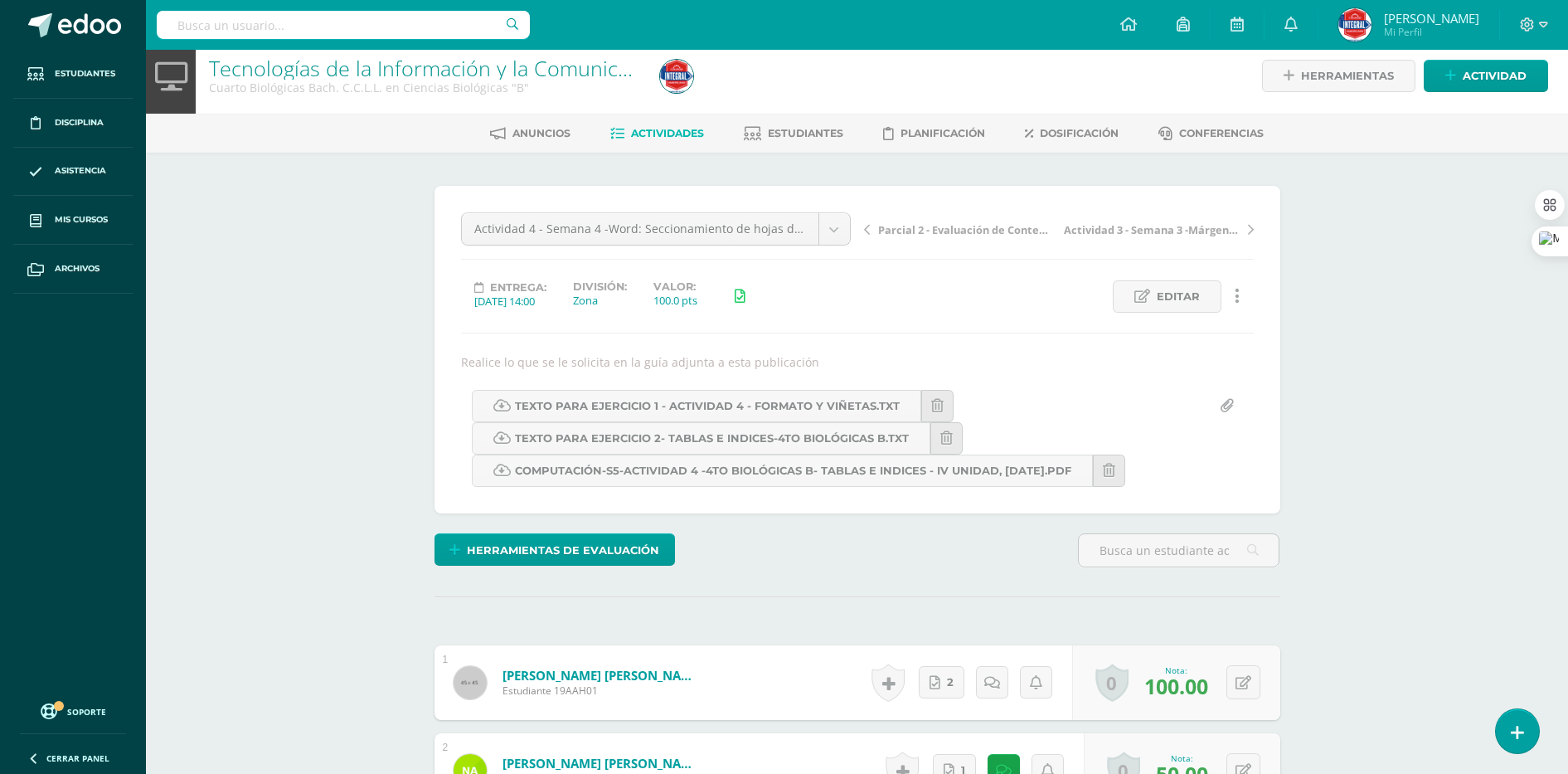
scroll to position [0, 0]
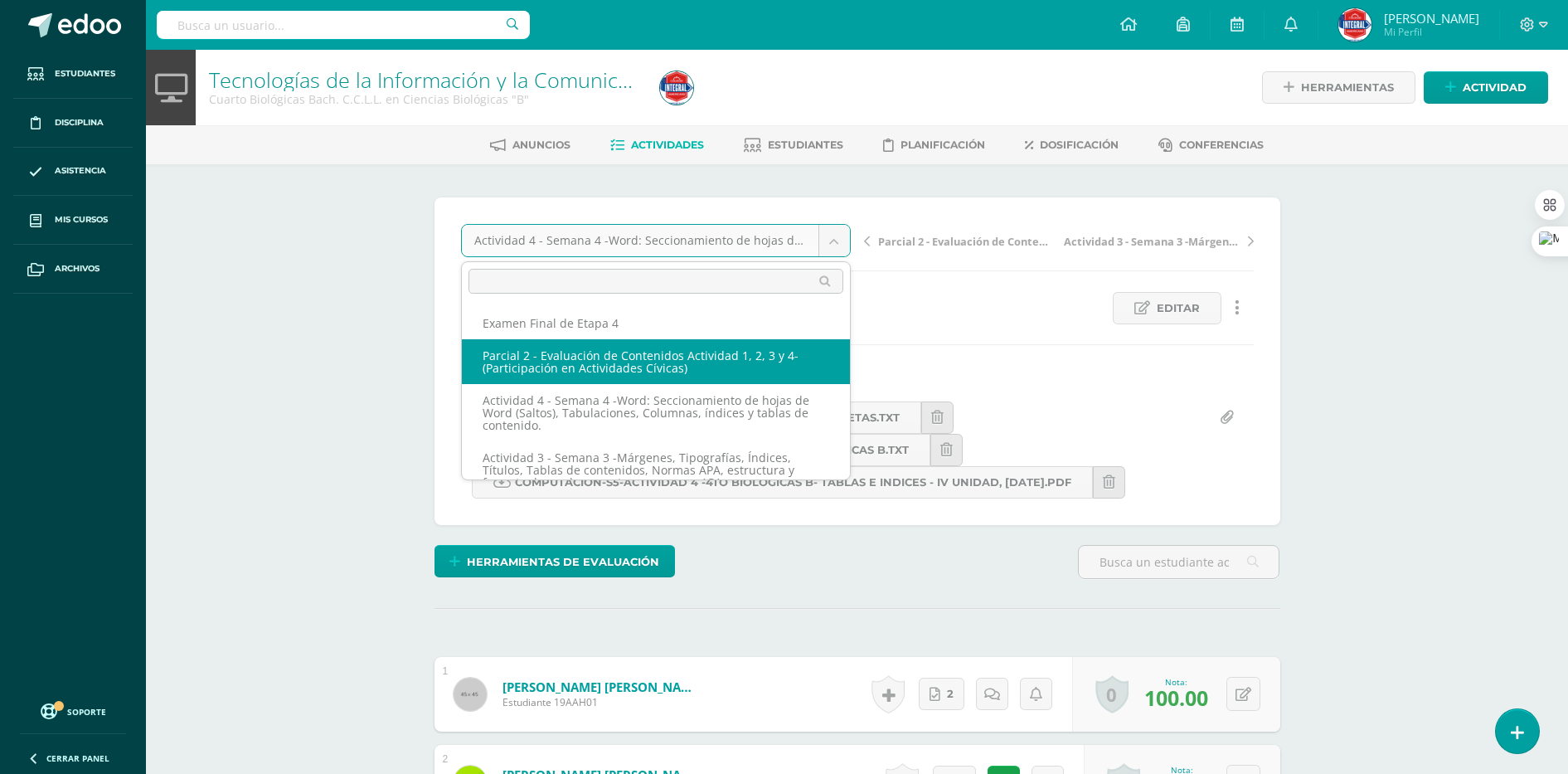
select select "/dashboard/teacher/grade-activity/189506/"
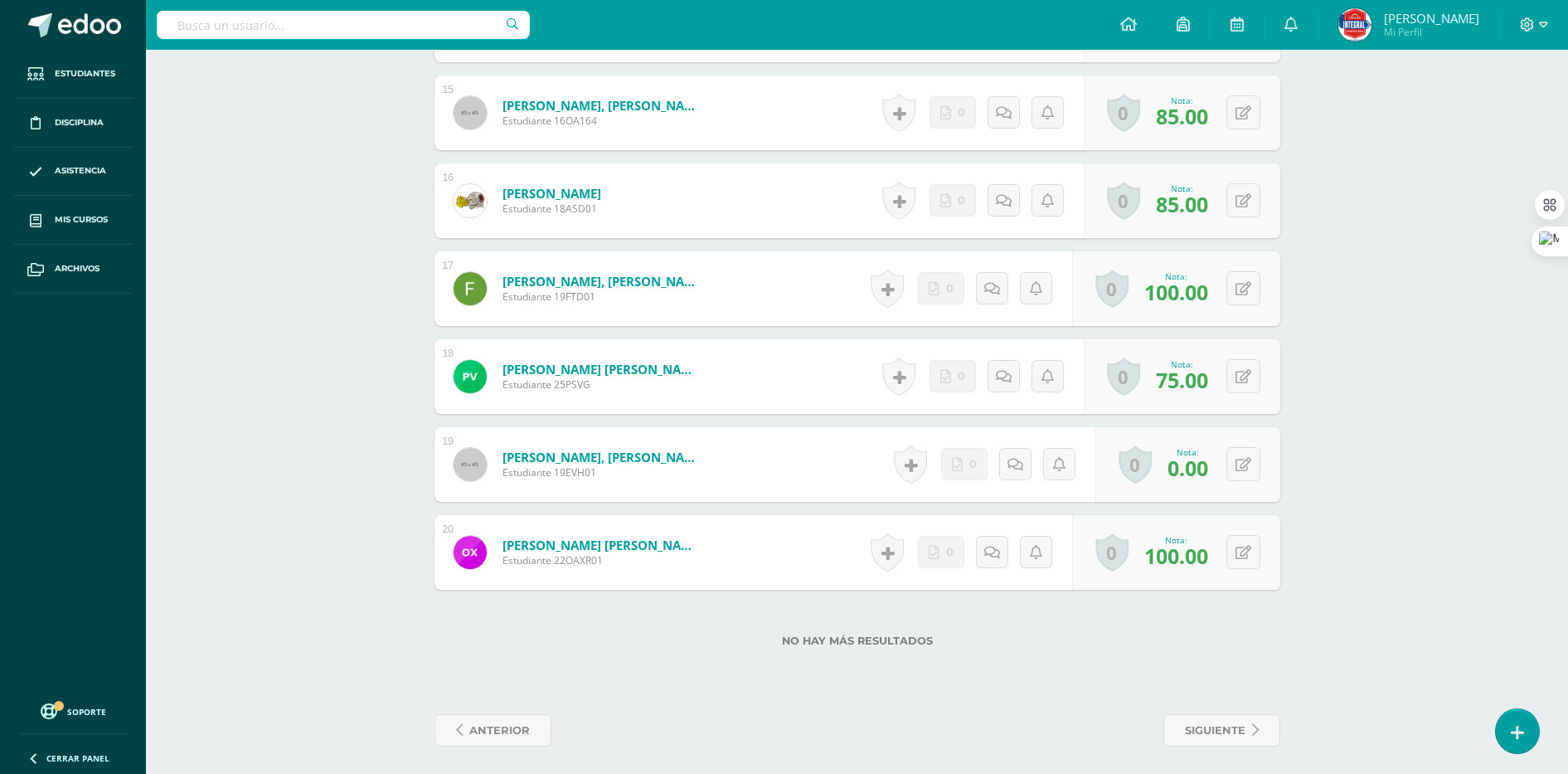
scroll to position [1749, 0]
click at [1246, 468] on icon at bounding box center [1243, 464] width 16 height 14
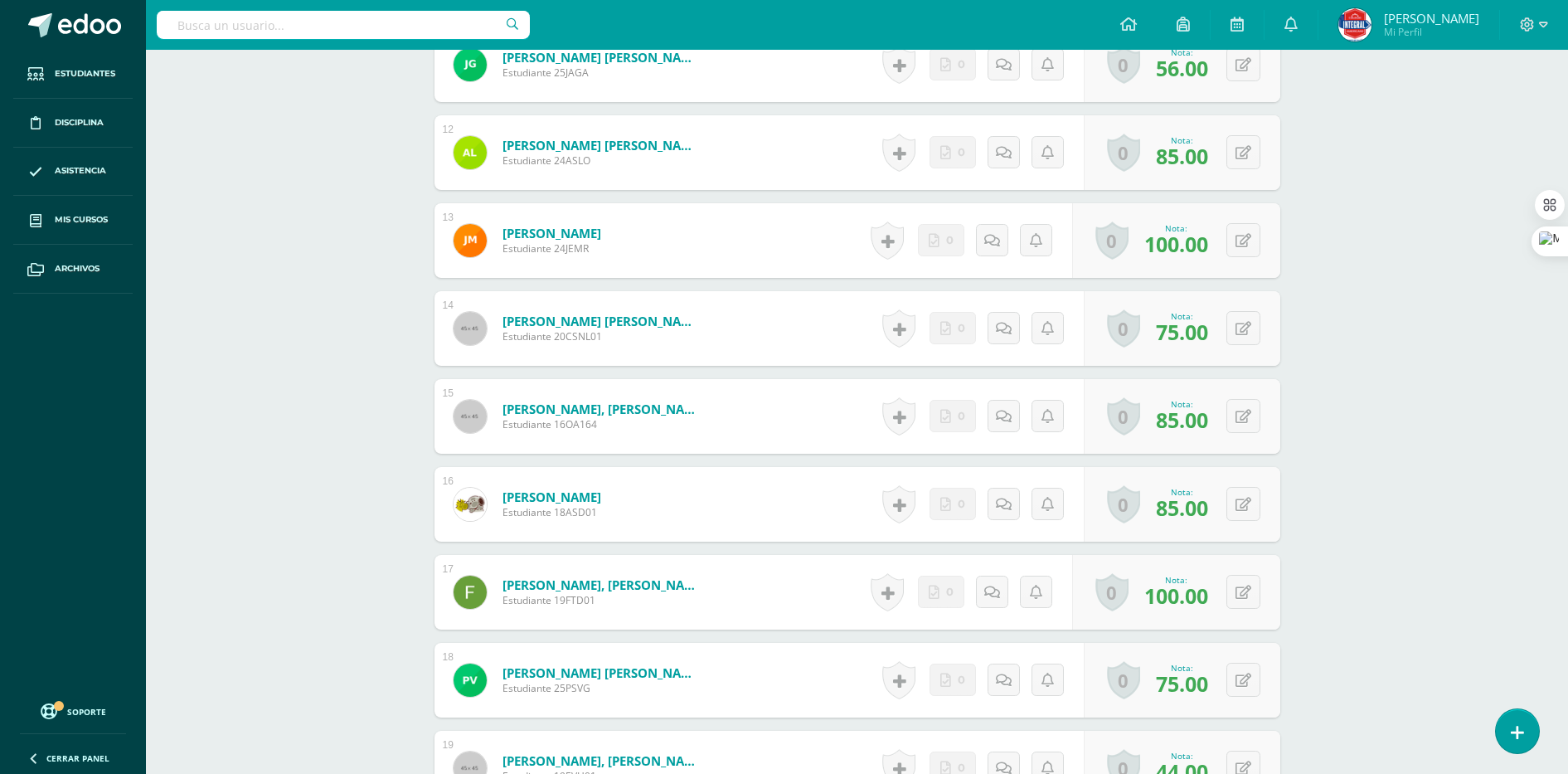
scroll to position [1754, 0]
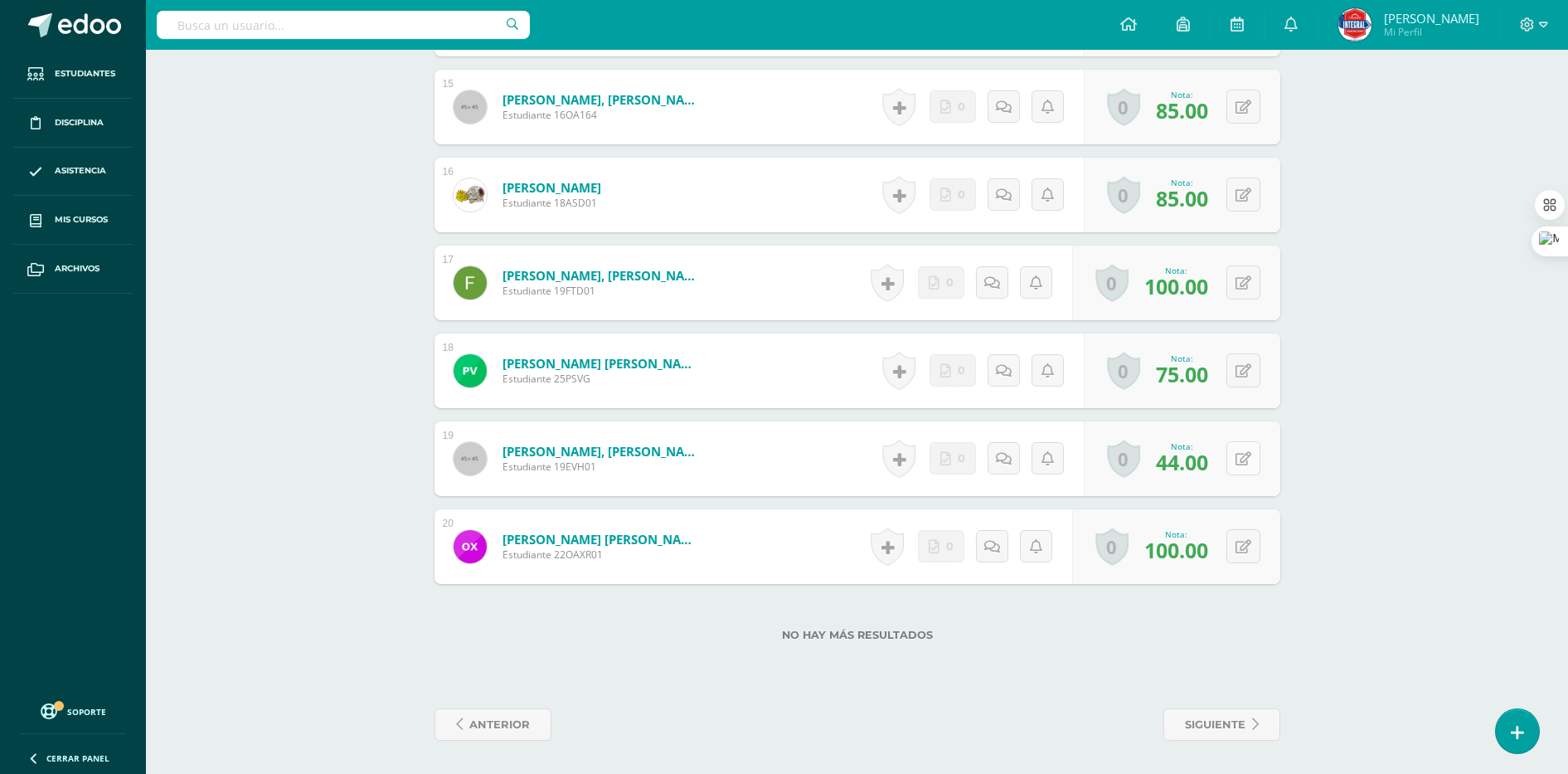
click at [1244, 455] on icon at bounding box center [1243, 459] width 16 height 14
type input "60"
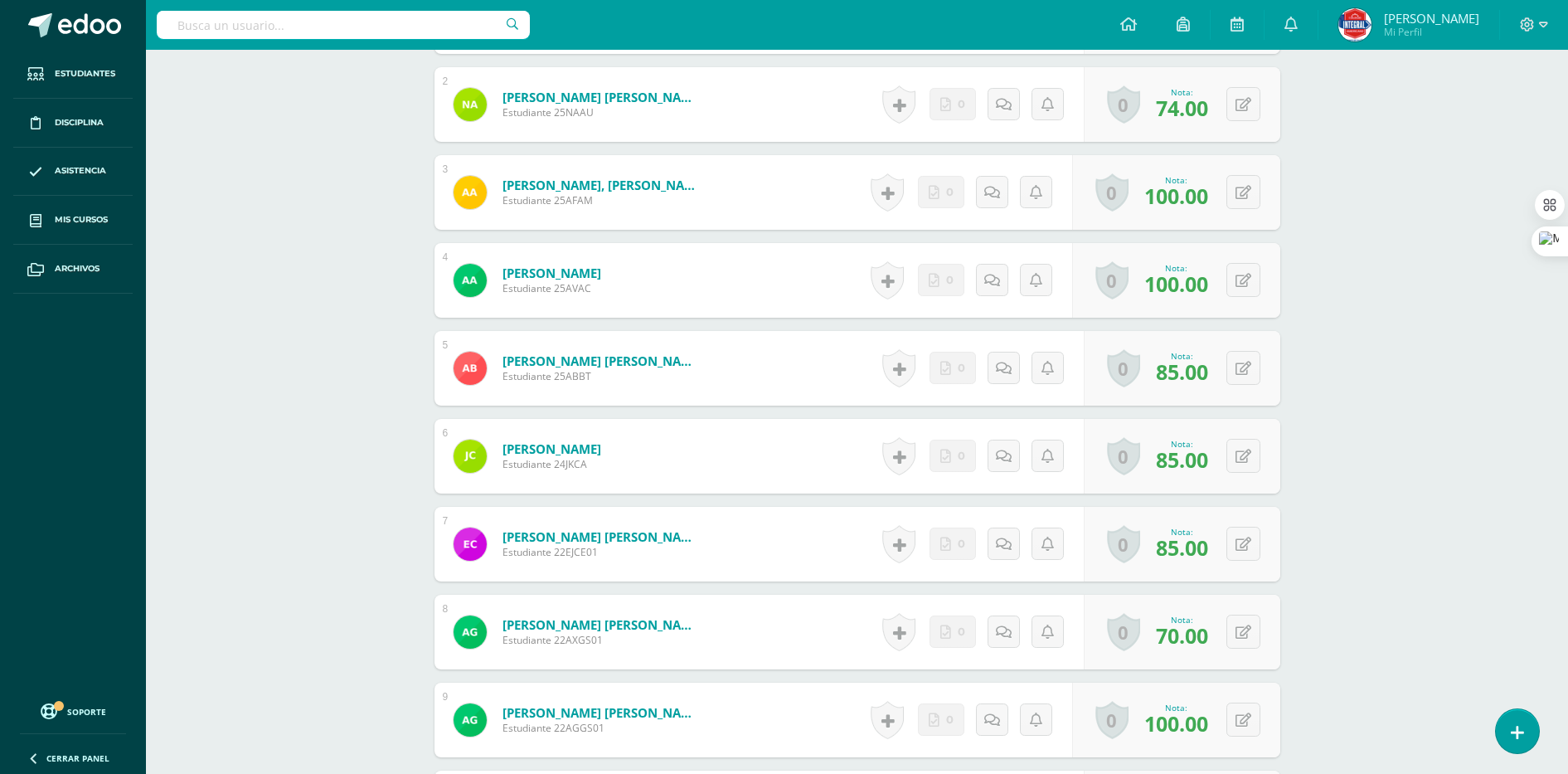
scroll to position [0, 0]
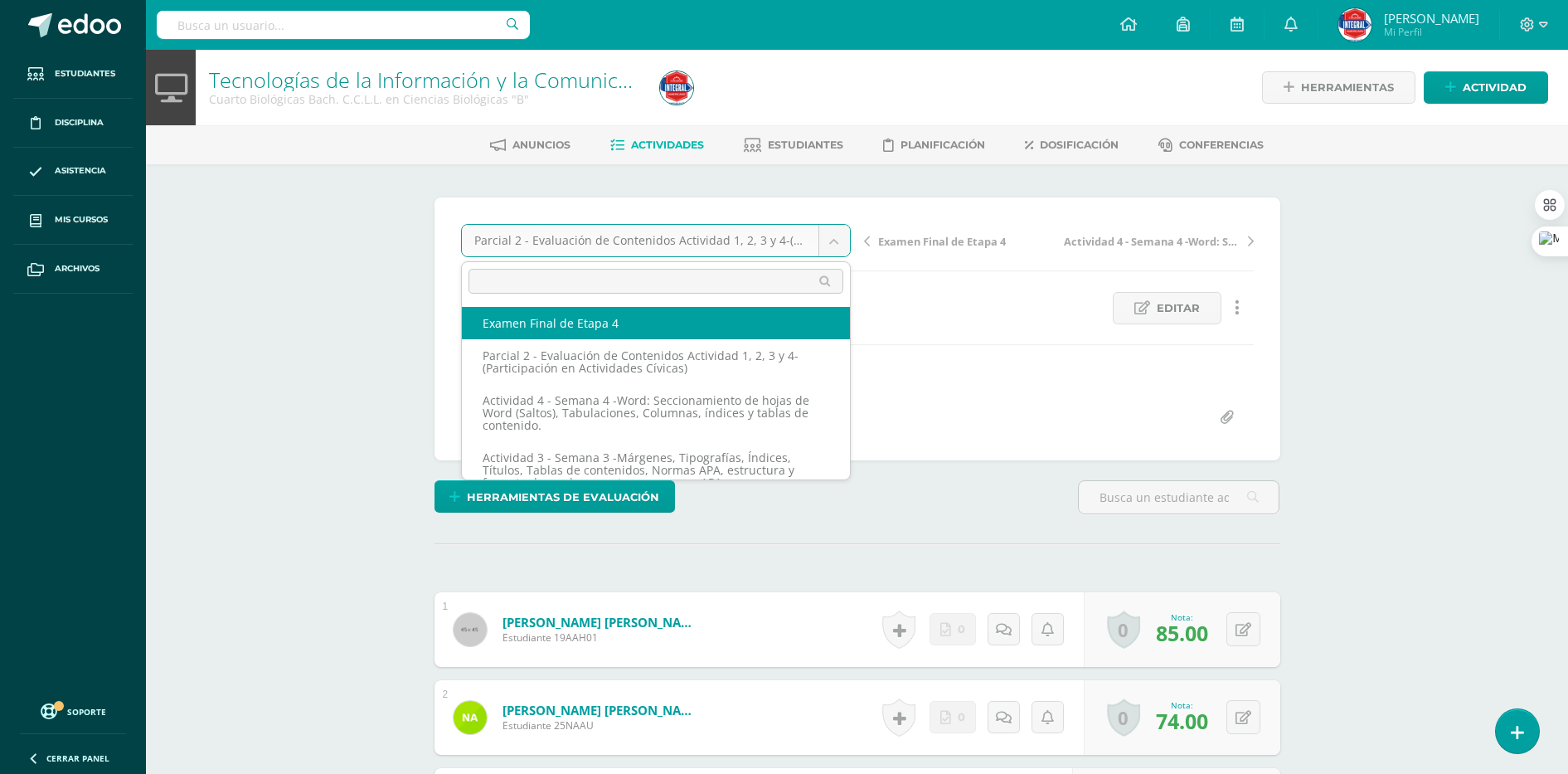
select select "/dashboard/teacher/grade-activity/189504/"
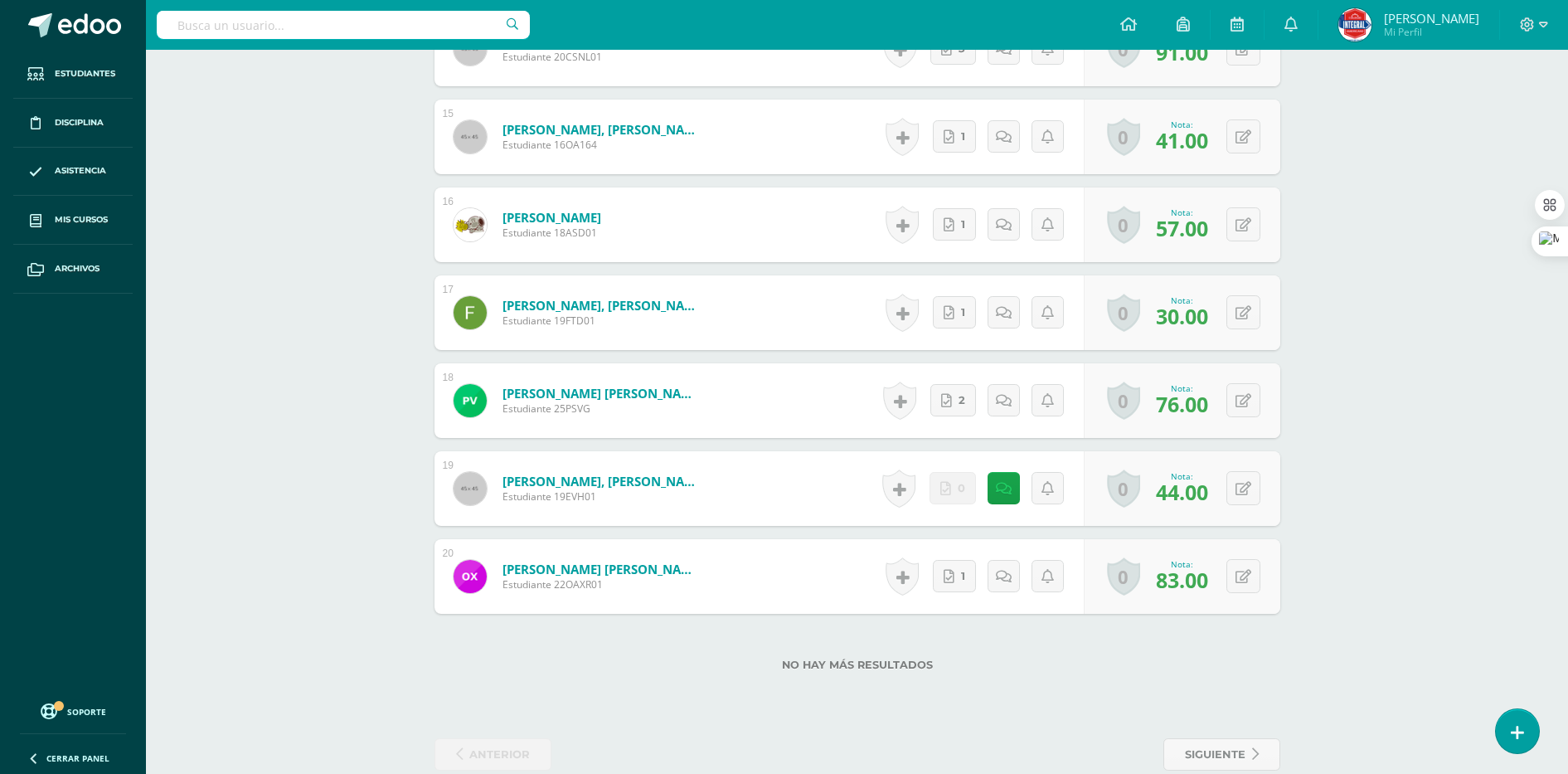
scroll to position [1754, 0]
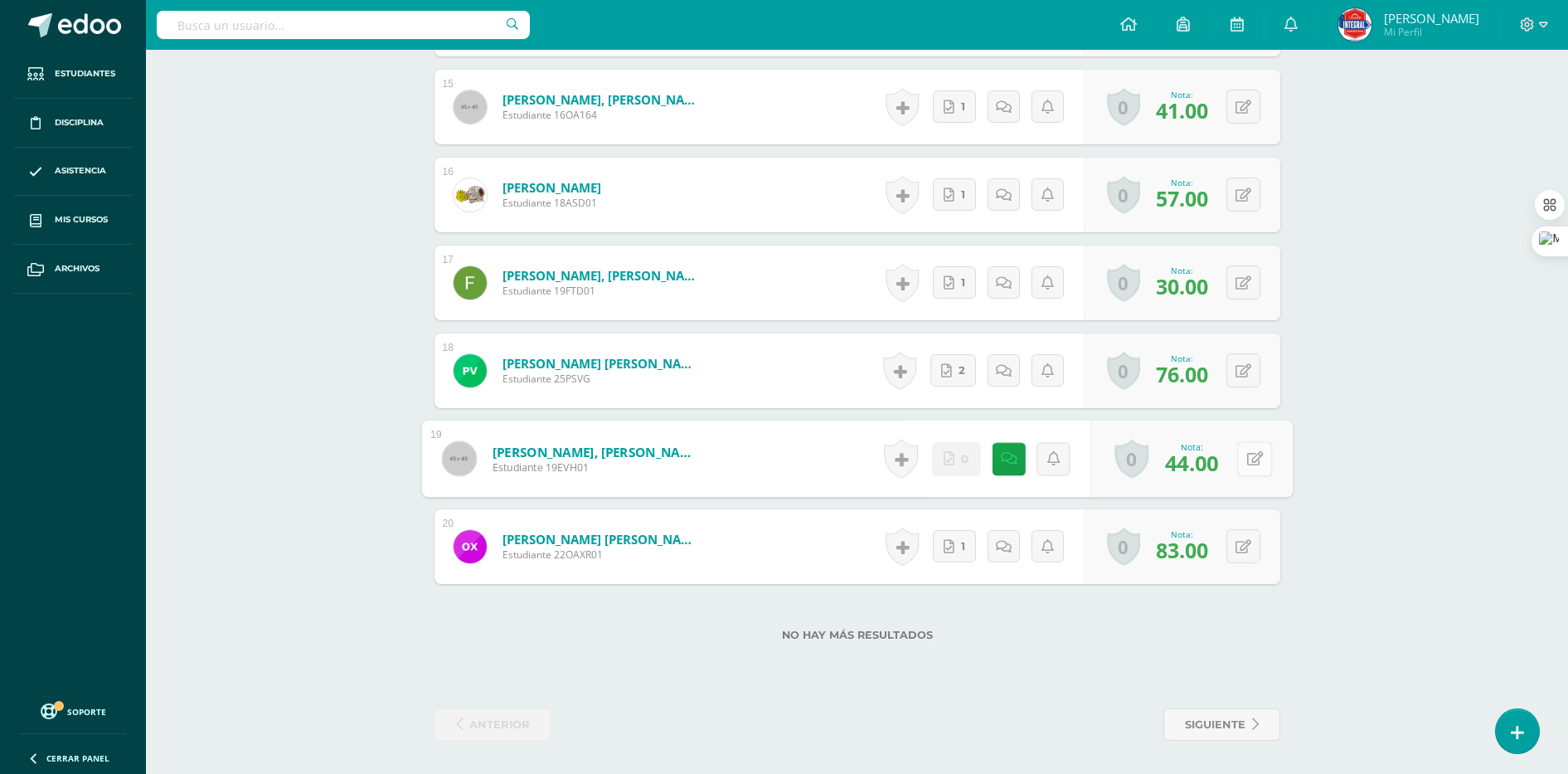
click at [1248, 450] on button at bounding box center [1255, 459] width 35 height 35
click at [1245, 444] on button at bounding box center [1243, 458] width 34 height 34
click at [1245, 449] on button at bounding box center [1243, 458] width 34 height 34
click at [1241, 472] on button at bounding box center [1255, 459] width 35 height 35
type input "59"
